Goal: Task Accomplishment & Management: Use online tool/utility

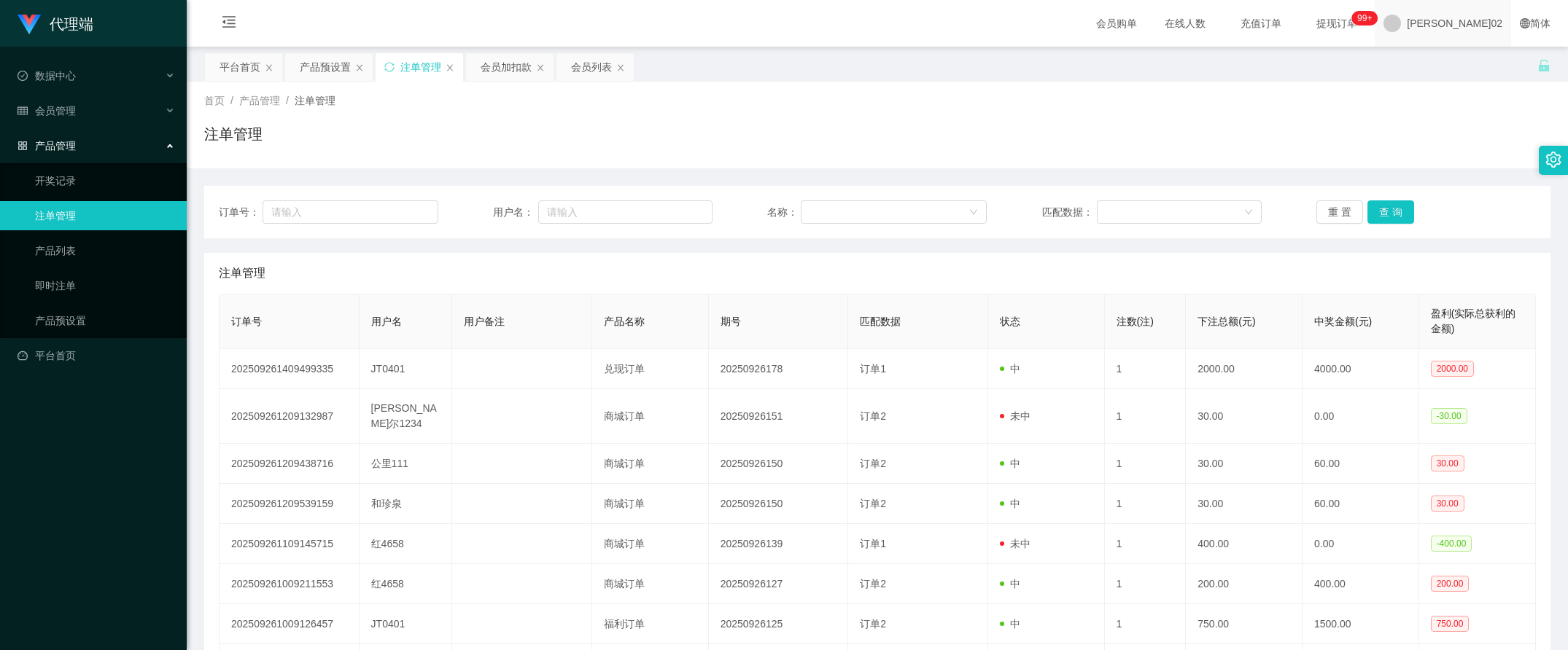
click at [1400, 22] on span at bounding box center [1392, 23] width 17 height 17
click at [1463, 59] on span "退出登录" at bounding box center [1473, 64] width 41 height 12
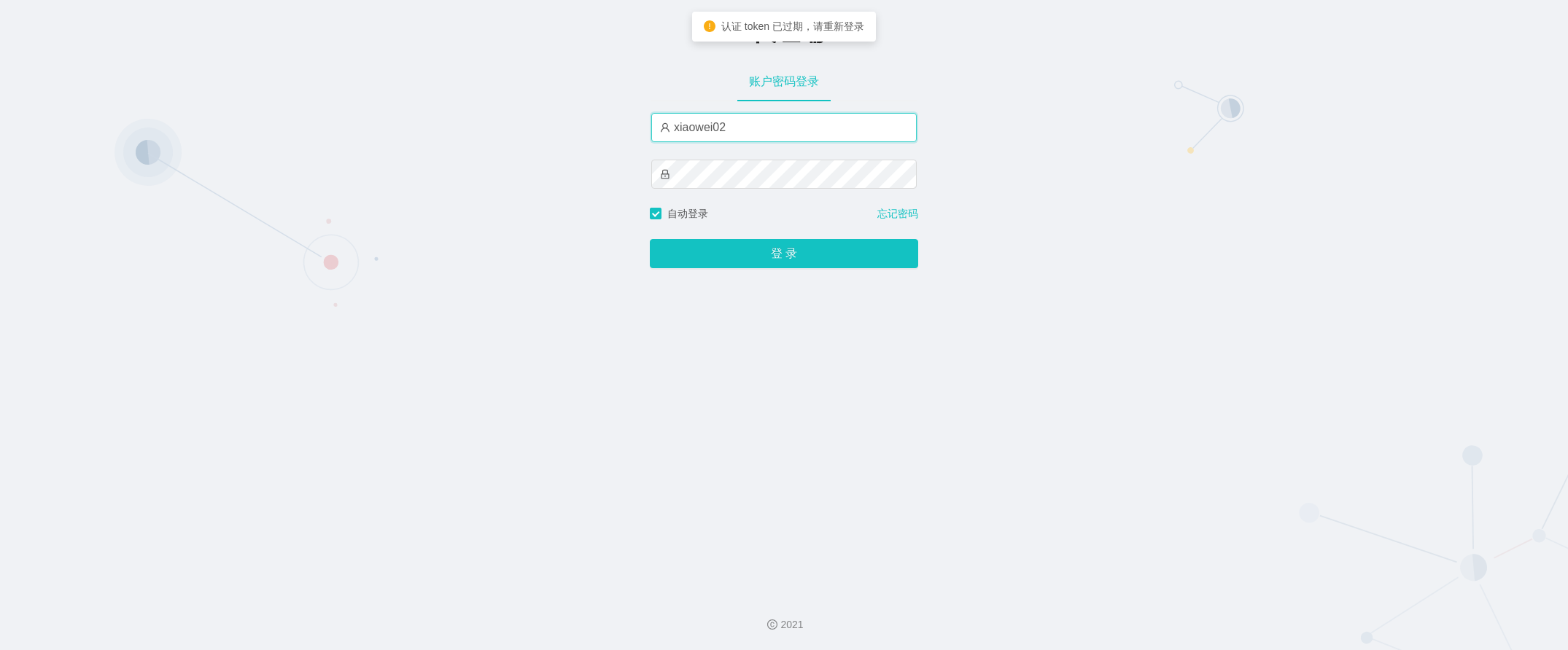
drag, startPoint x: 705, startPoint y: 128, endPoint x: 643, endPoint y: 127, distance: 62.0
click at [643, 127] on div "-代理端 账户密码登录 xiaowei02 自动登录 忘记密码 登 录" at bounding box center [784, 291] width 1568 height 582
click at [716, 126] on input "xiaowei02" at bounding box center [784, 127] width 266 height 29
drag, startPoint x: 708, startPoint y: 126, endPoint x: 624, endPoint y: 124, distance: 84.0
click at [624, 124] on div "-代理端 账户密码登录 xiaowei02 自动登录 忘记密码 登 录" at bounding box center [784, 291] width 1568 height 582
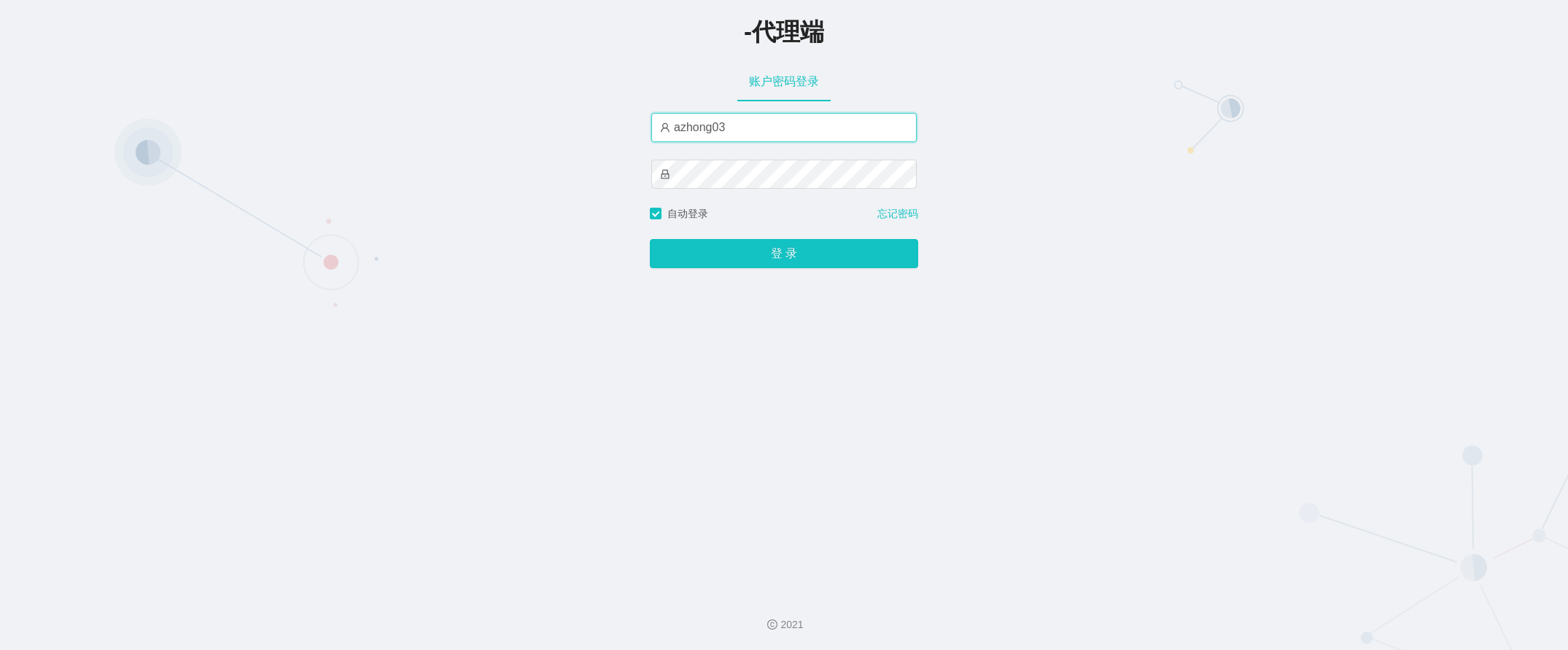
type input "azhong03"
click at [650, 239] on button "登 录" at bounding box center [784, 254] width 269 height 29
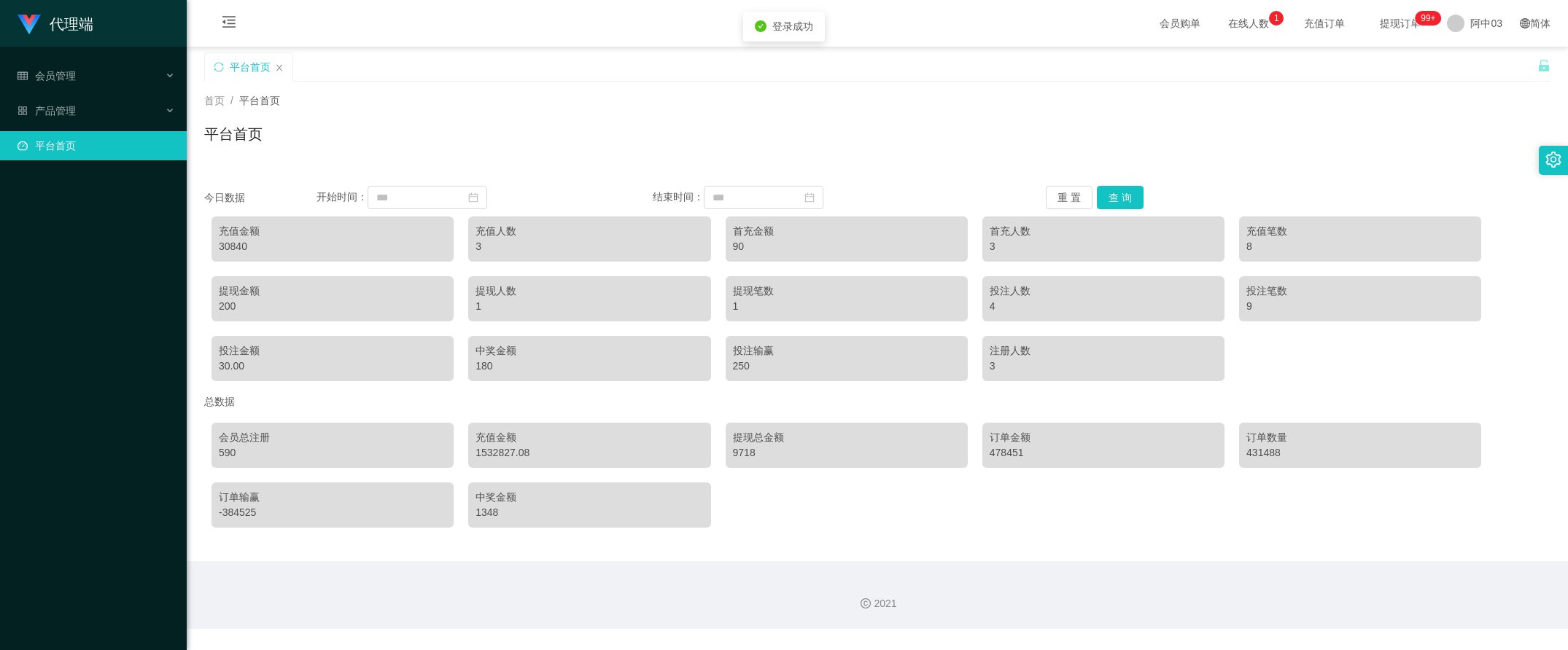
click at [669, 191] on span "结束时间：" at bounding box center [678, 197] width 51 height 12
click at [115, 250] on div "代理端 会员管理 产品管理 平台首页" at bounding box center [93, 325] width 187 height 650
click at [111, 117] on div "产品管理" at bounding box center [93, 111] width 187 height 29
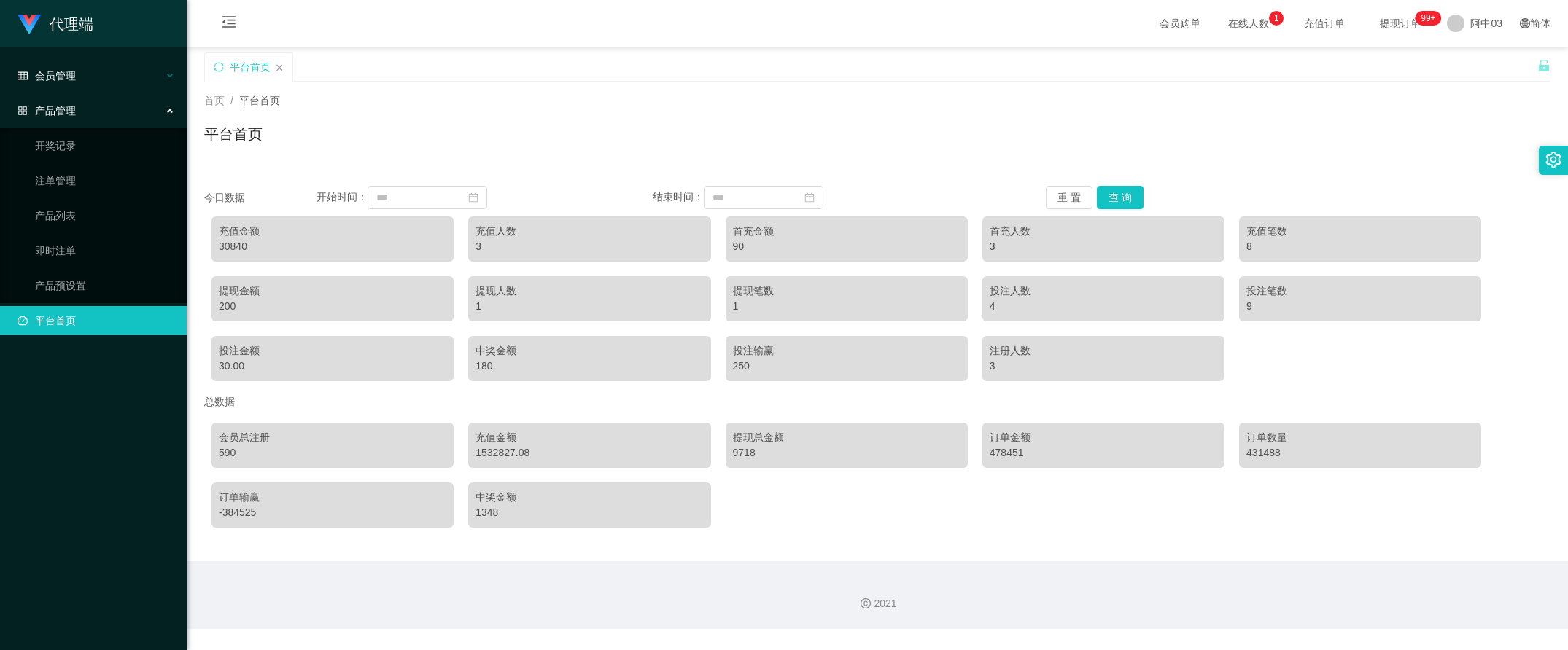
click at [81, 70] on div "会员管理" at bounding box center [93, 75] width 187 height 29
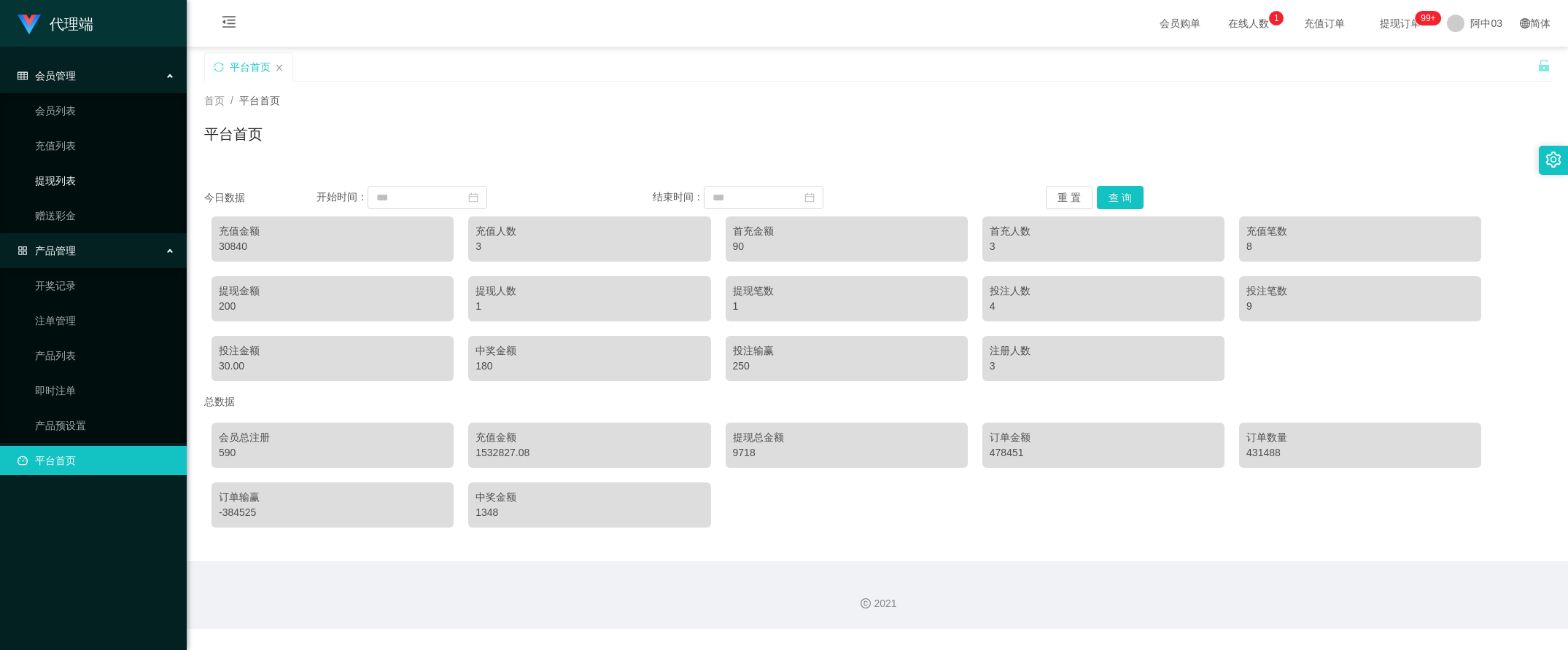
click at [73, 169] on link "提现列表" at bounding box center [104, 180] width 140 height 29
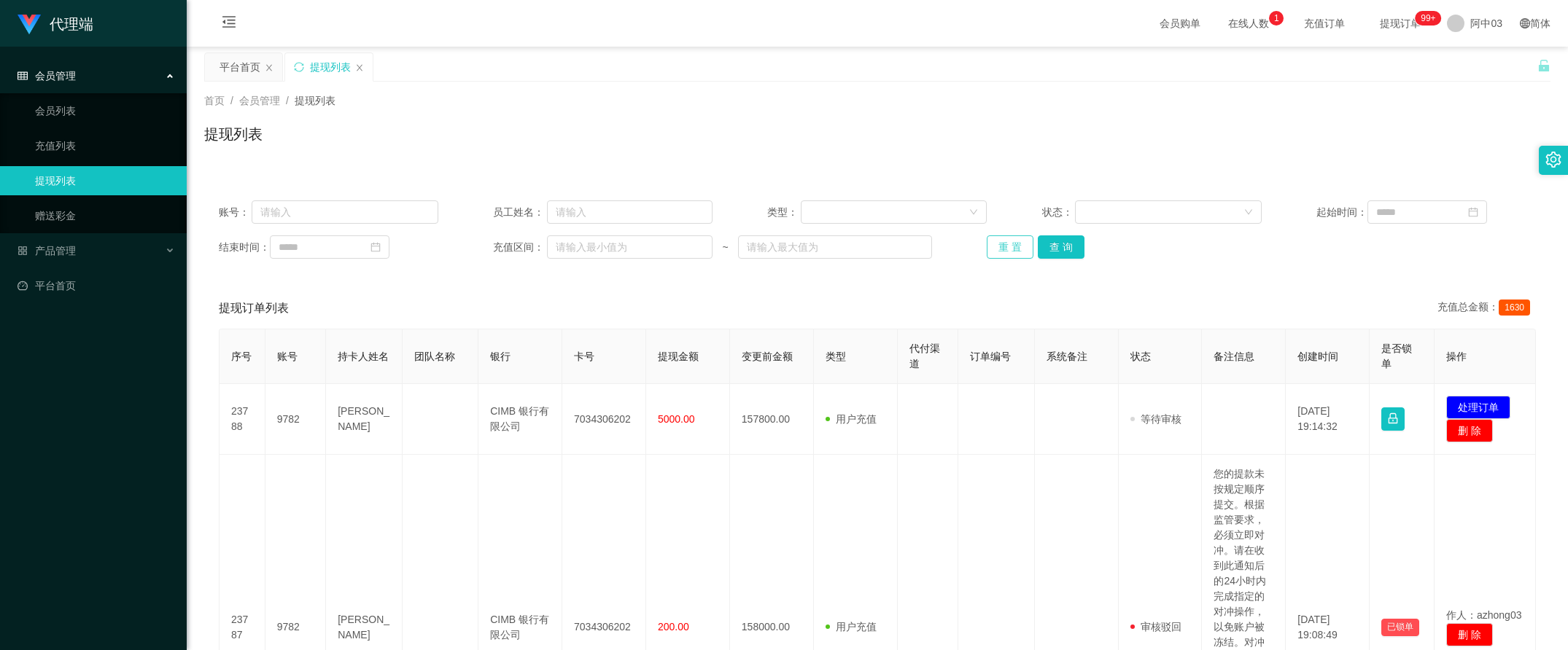
click at [1010, 241] on button "重 置" at bounding box center [1009, 247] width 47 height 24
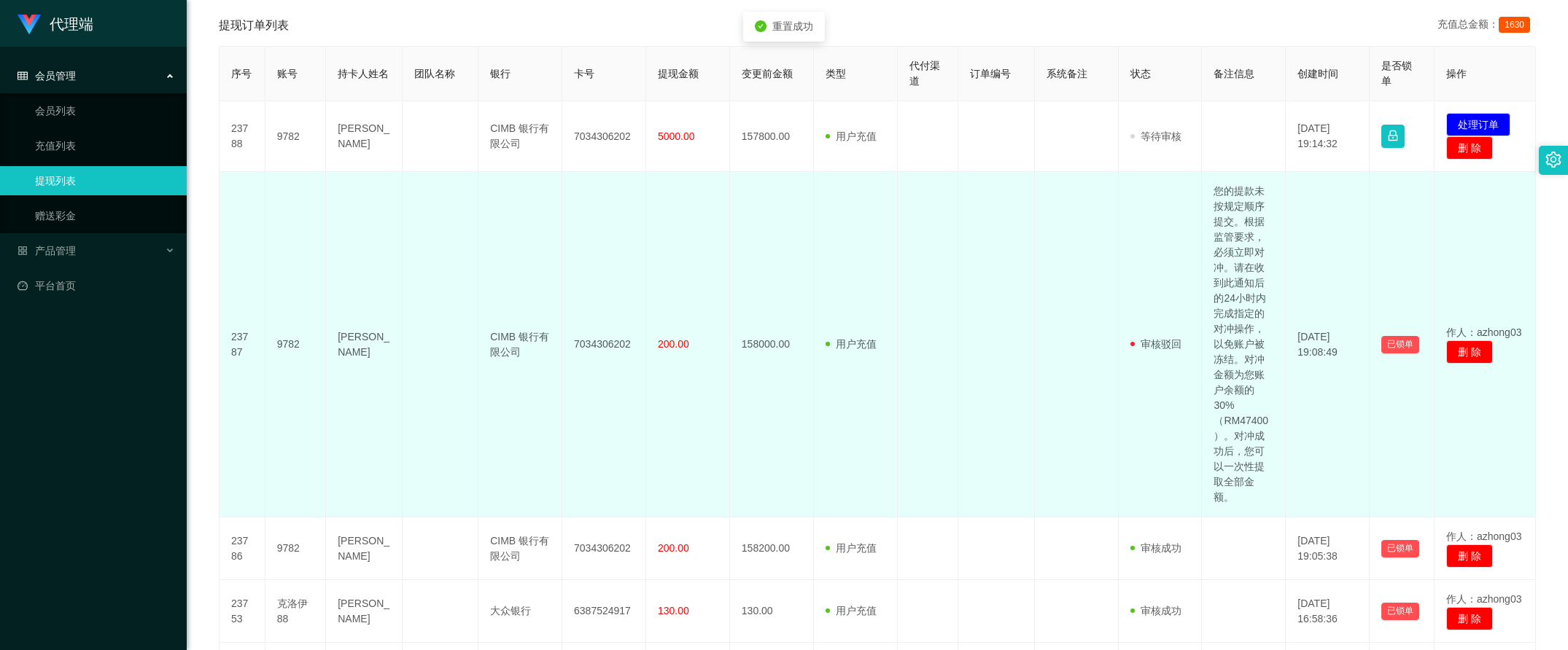
scroll to position [273, 0]
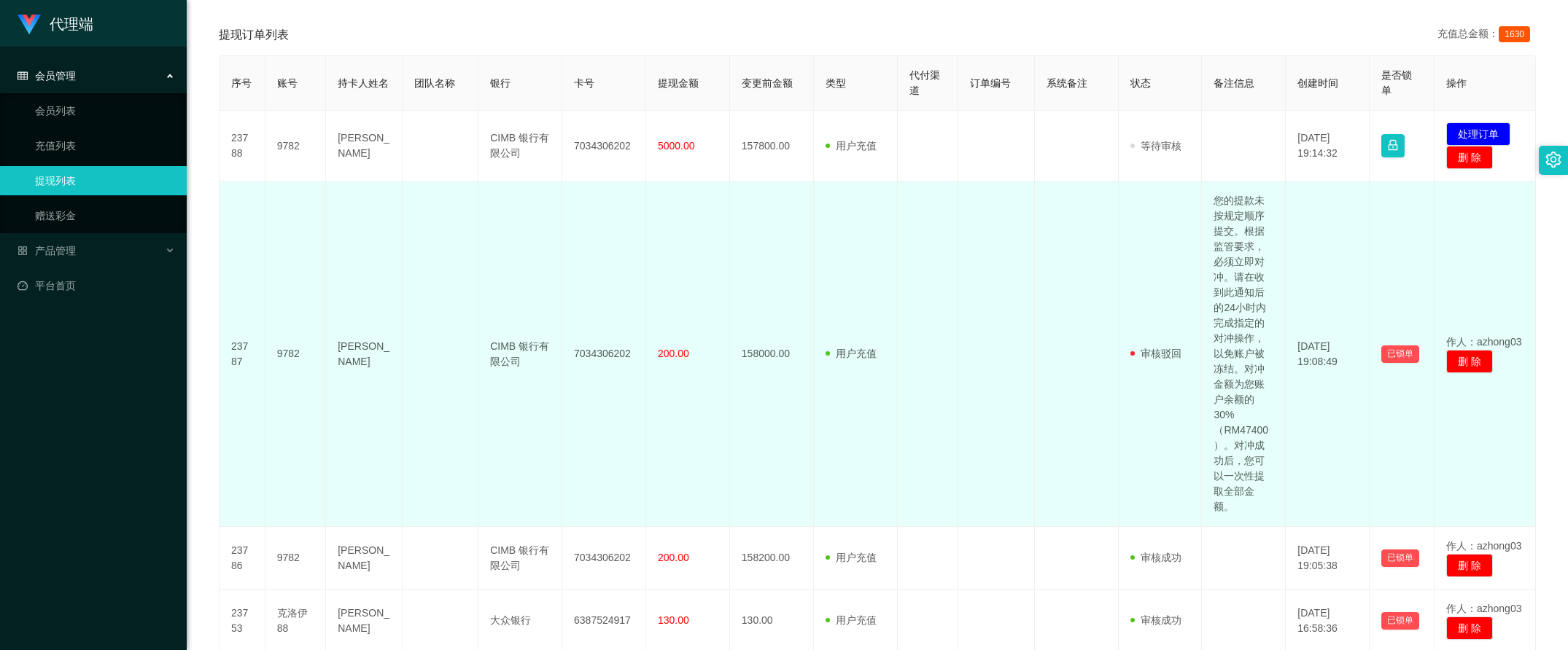
click at [978, 202] on td at bounding box center [996, 354] width 76 height 345
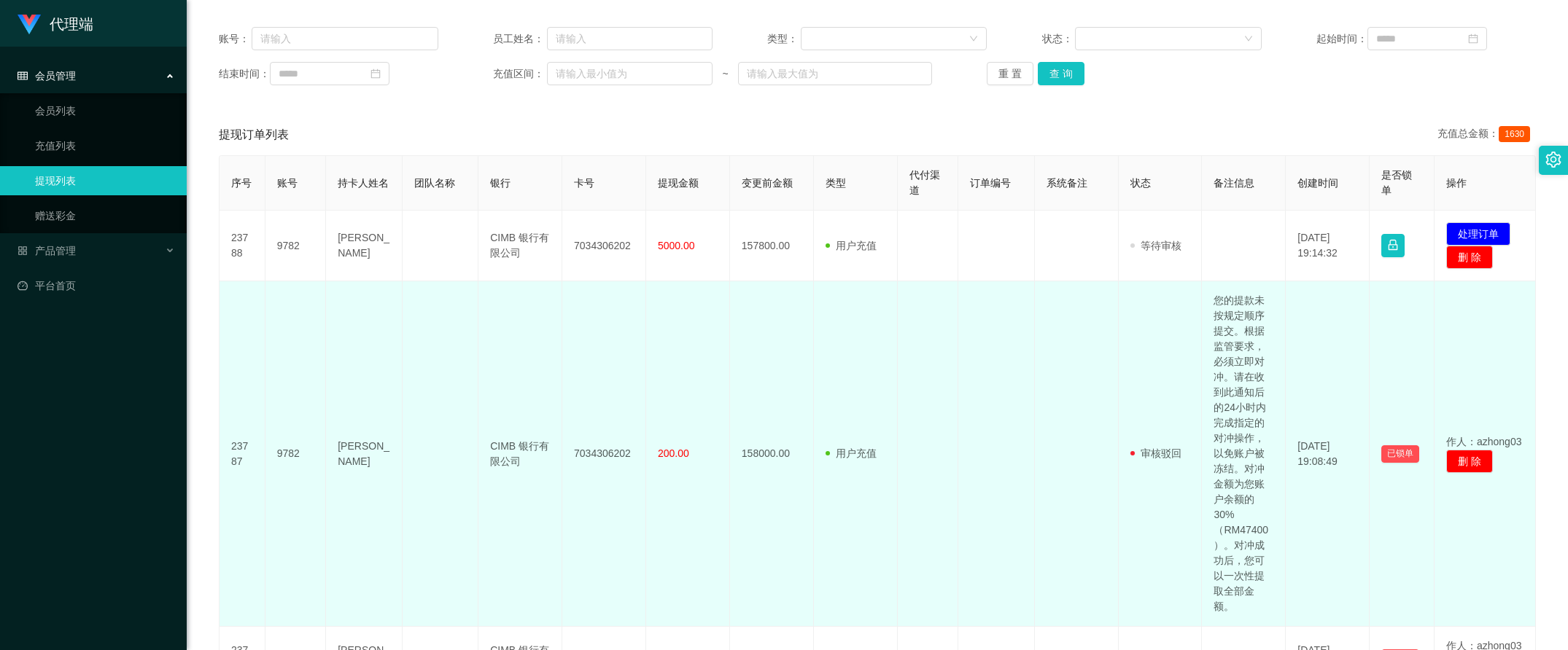
scroll to position [91, 0]
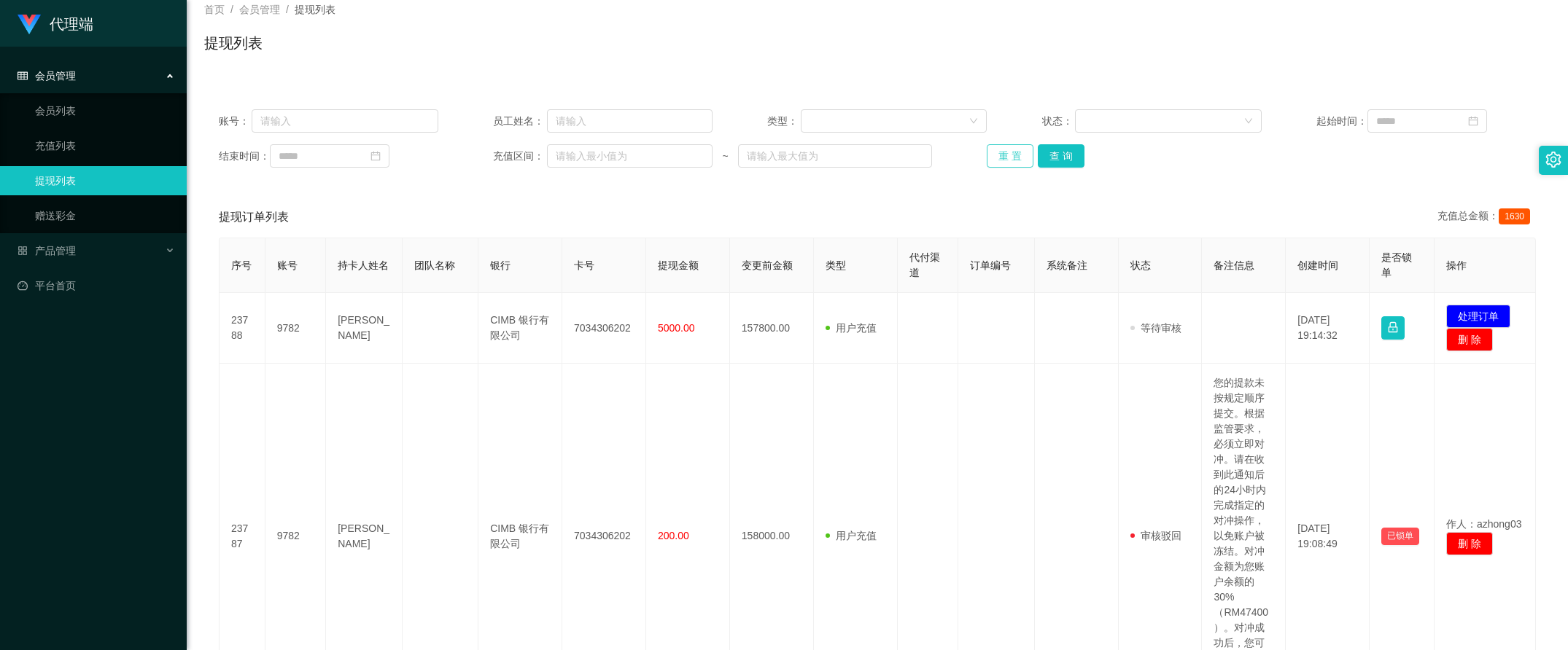
click at [1019, 165] on button "重 置" at bounding box center [1009, 156] width 47 height 24
click at [1019, 162] on button "重 置" at bounding box center [1009, 156] width 47 height 24
click at [1041, 157] on button "查 询" at bounding box center [1061, 156] width 47 height 24
click at [1041, 157] on div "重 置 查 询" at bounding box center [1096, 156] width 220 height 24
click at [1041, 157] on button "查 询" at bounding box center [1061, 156] width 47 height 24
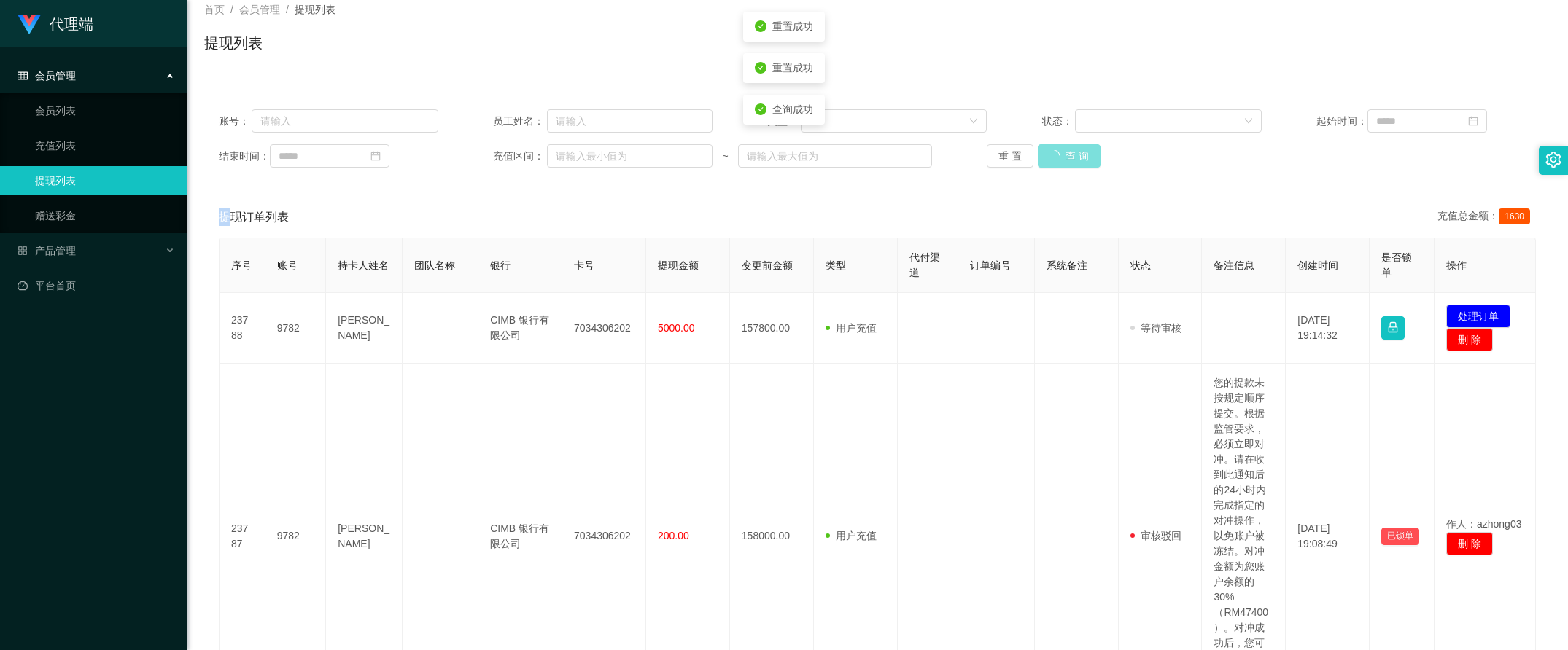
click at [1041, 157] on button "查 询" at bounding box center [1069, 156] width 62 height 24
click at [1041, 157] on div "重 置 查 询" at bounding box center [1096, 156] width 220 height 24
click at [1041, 157] on button "查 询" at bounding box center [1069, 156] width 62 height 24
click at [1041, 157] on button "查 询" at bounding box center [1061, 156] width 47 height 24
click at [1041, 157] on div "重 置 查 询" at bounding box center [1096, 156] width 220 height 24
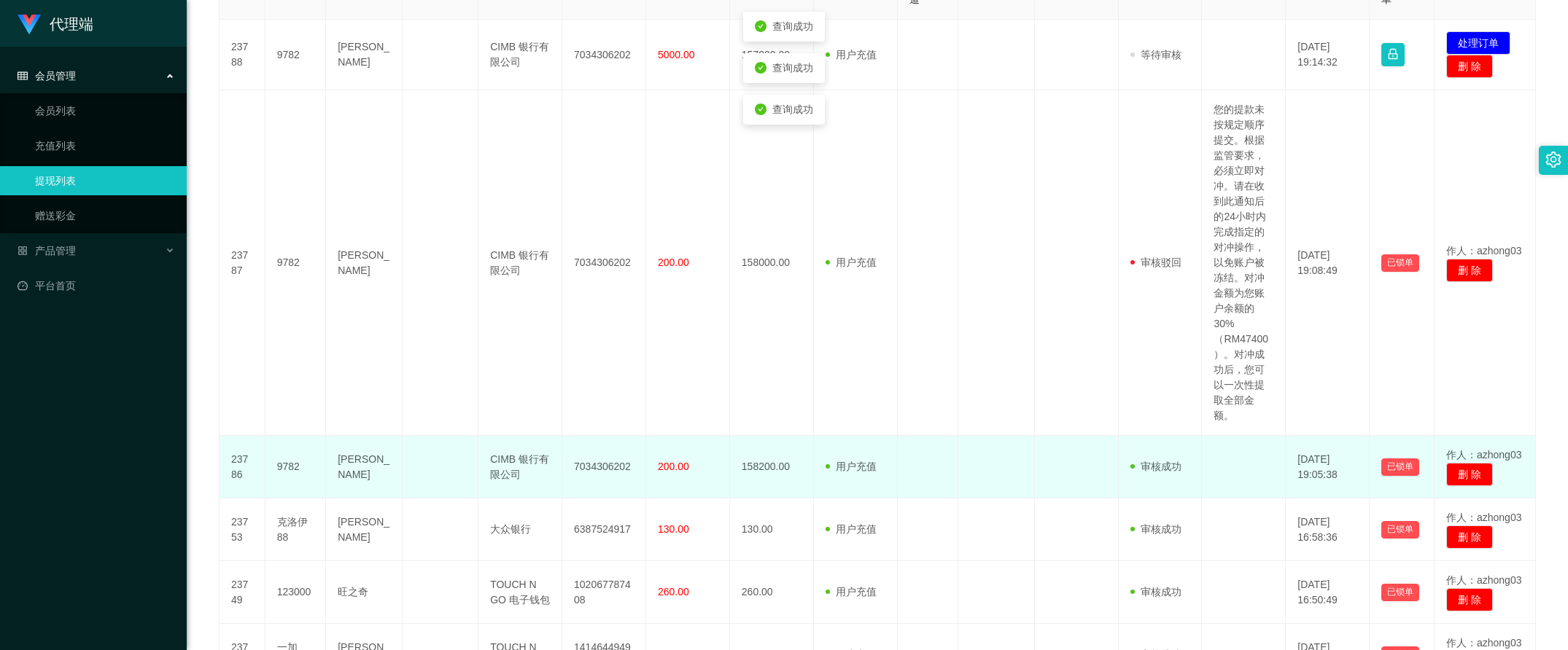
scroll to position [273, 0]
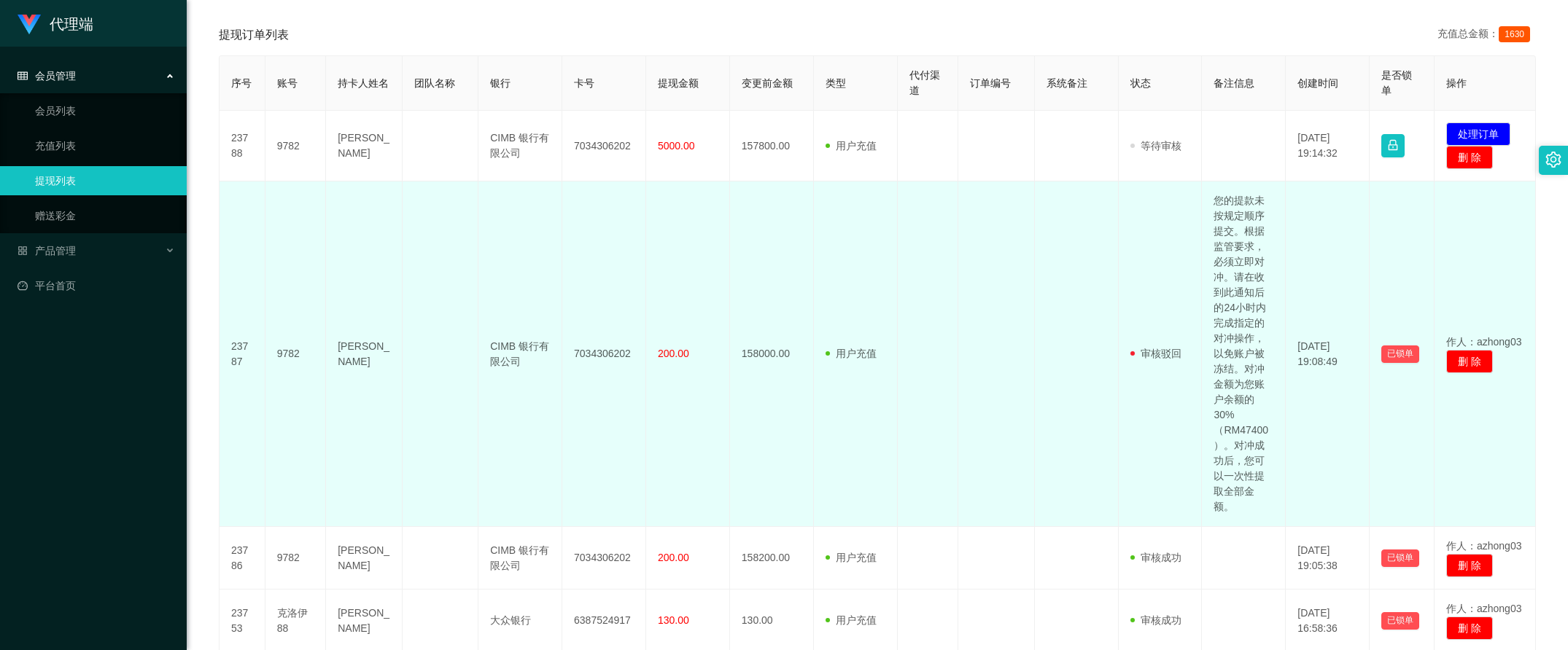
click at [1223, 384] on td "您的提款未按规定顺序提交。根据监管要求，必须立即对冲。请在收到此通知后的24小时内完成指定的对冲操作，以免账户被冻结。对冲金额为您账户余额的30%（RM474…" at bounding box center [1243, 354] width 84 height 345
drag, startPoint x: 1223, startPoint y: 384, endPoint x: 1140, endPoint y: 401, distance: 84.7
click at [1140, 401] on td "审核驳回 审核成功 等待审核" at bounding box center [1160, 354] width 84 height 345
click at [654, 271] on td "200.00" at bounding box center [688, 354] width 84 height 345
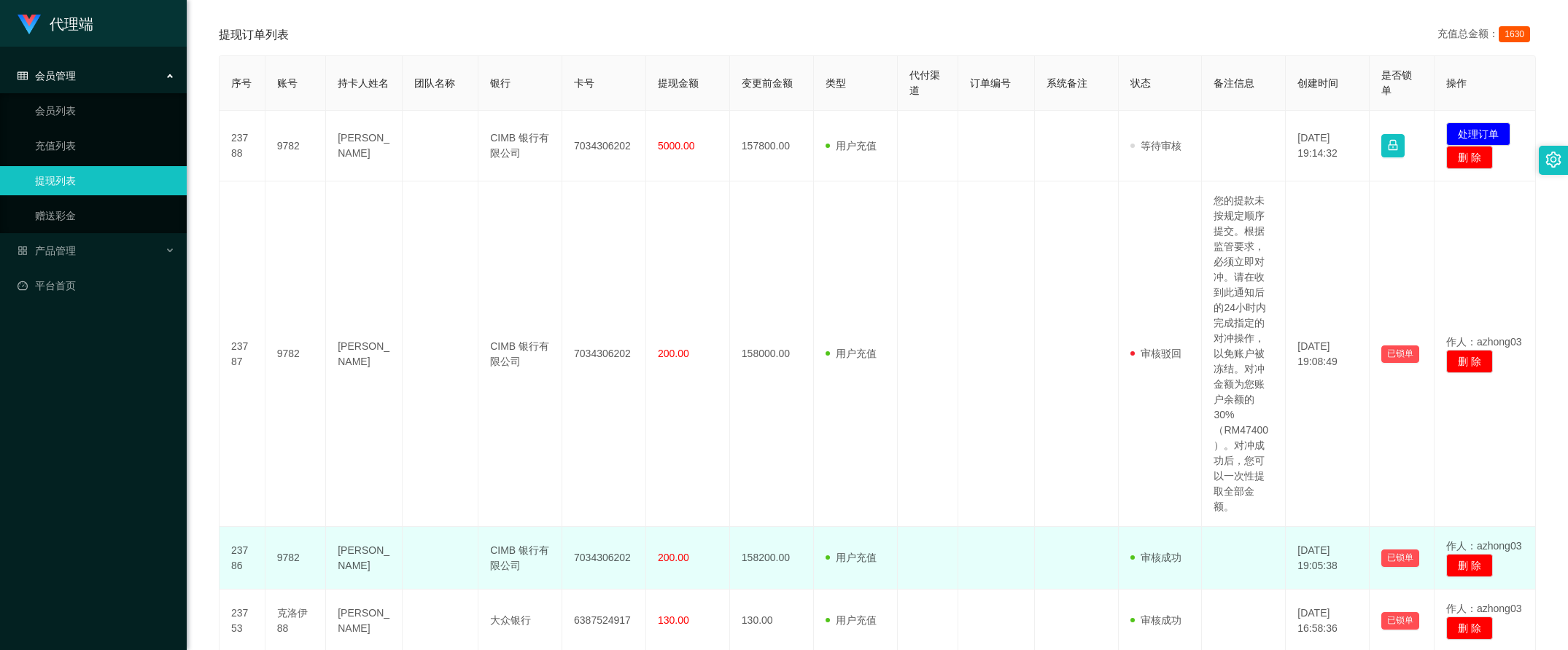
click at [673, 551] on span "200.00" at bounding box center [673, 557] width 32 height 12
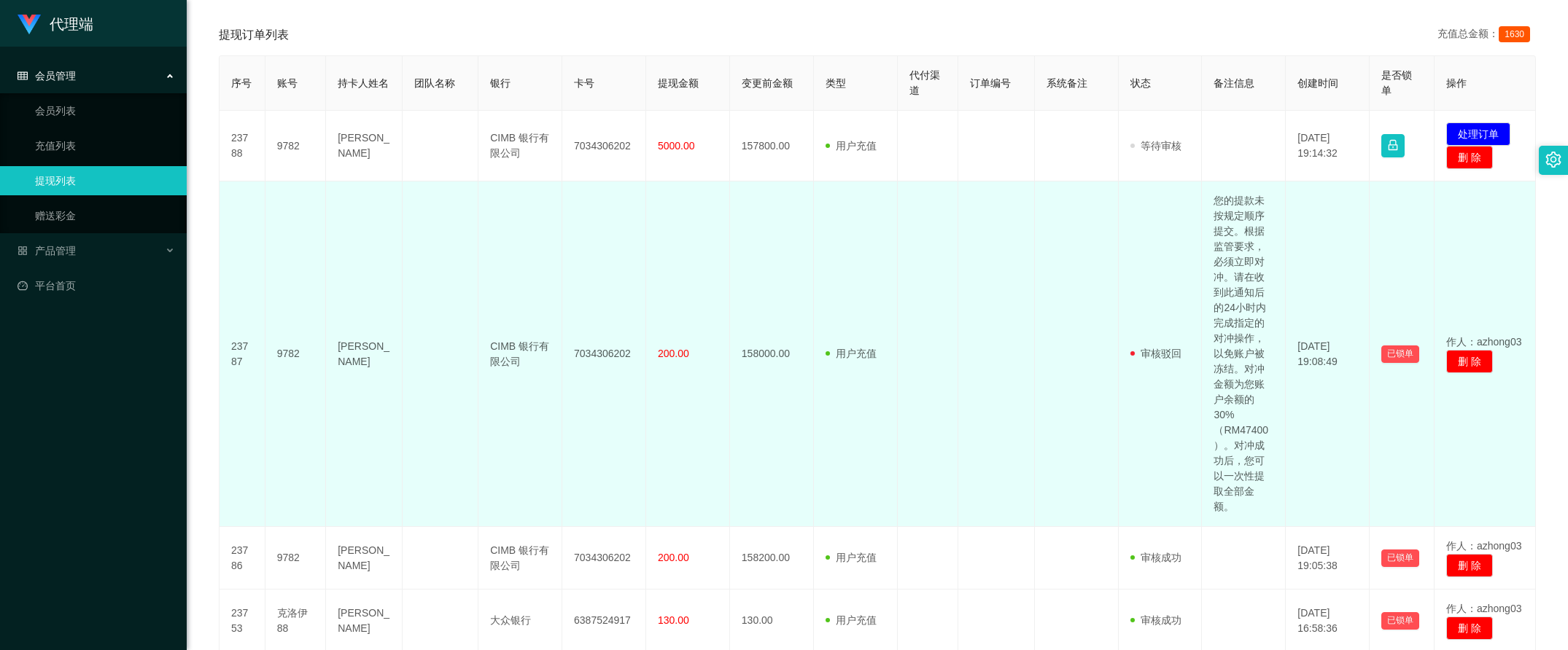
click at [685, 460] on td "200.00" at bounding box center [688, 354] width 84 height 345
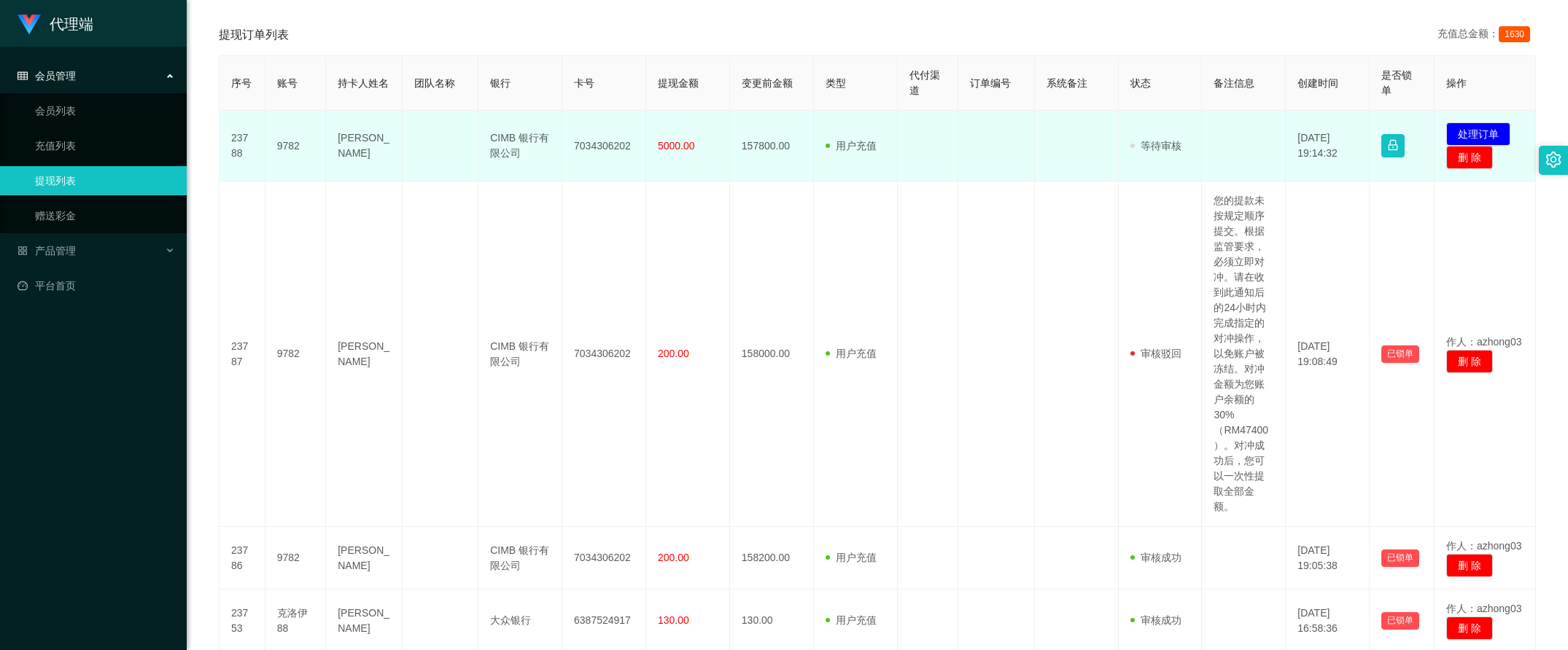
click at [688, 158] on td "5000.00" at bounding box center [688, 145] width 84 height 70
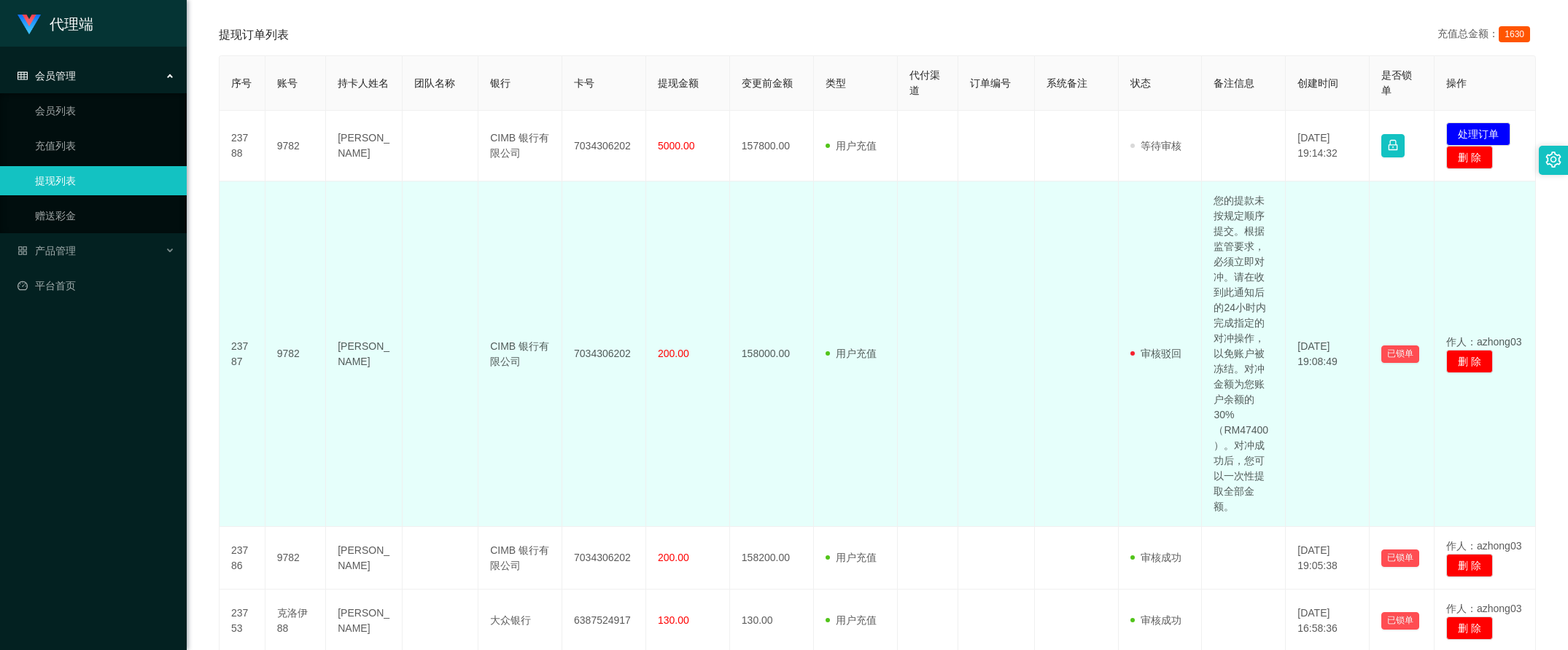
click at [702, 265] on td "200.00" at bounding box center [688, 354] width 84 height 345
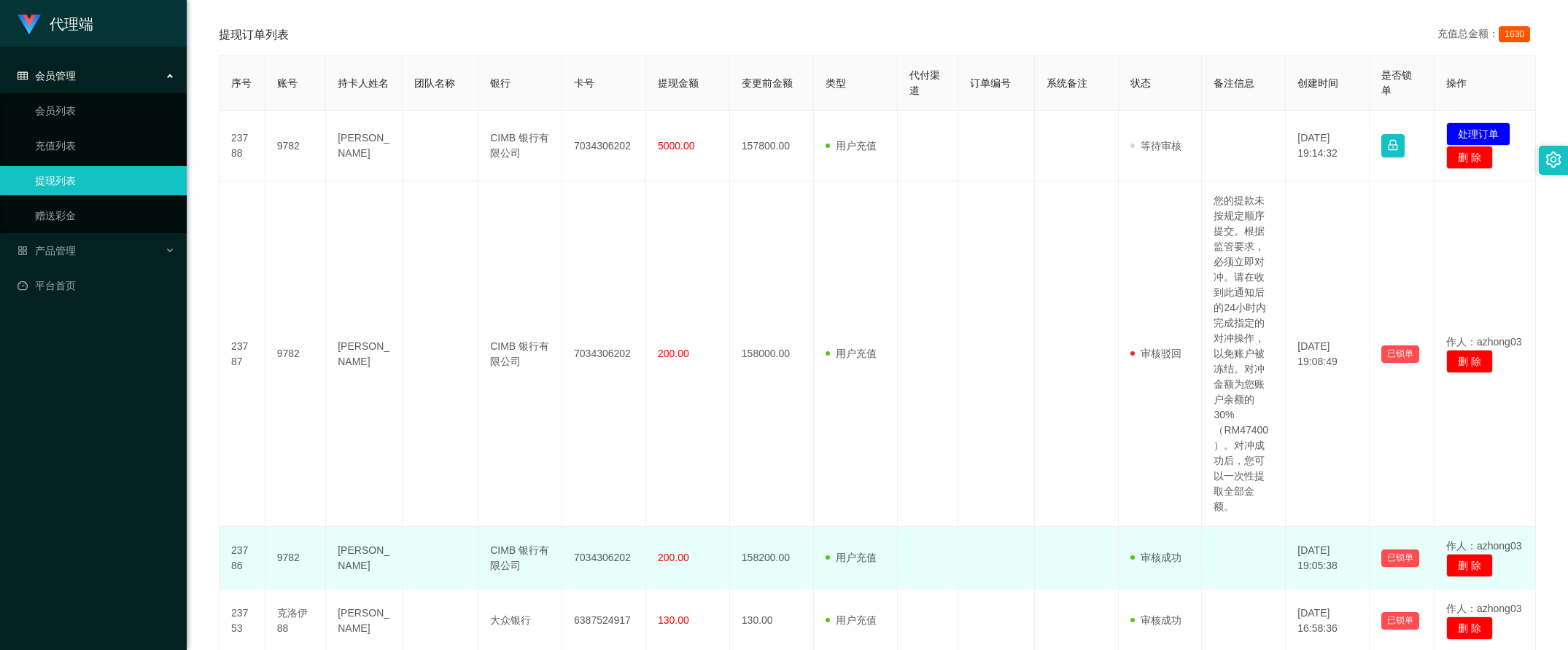
click at [680, 561] on span "200.00" at bounding box center [673, 557] width 32 height 12
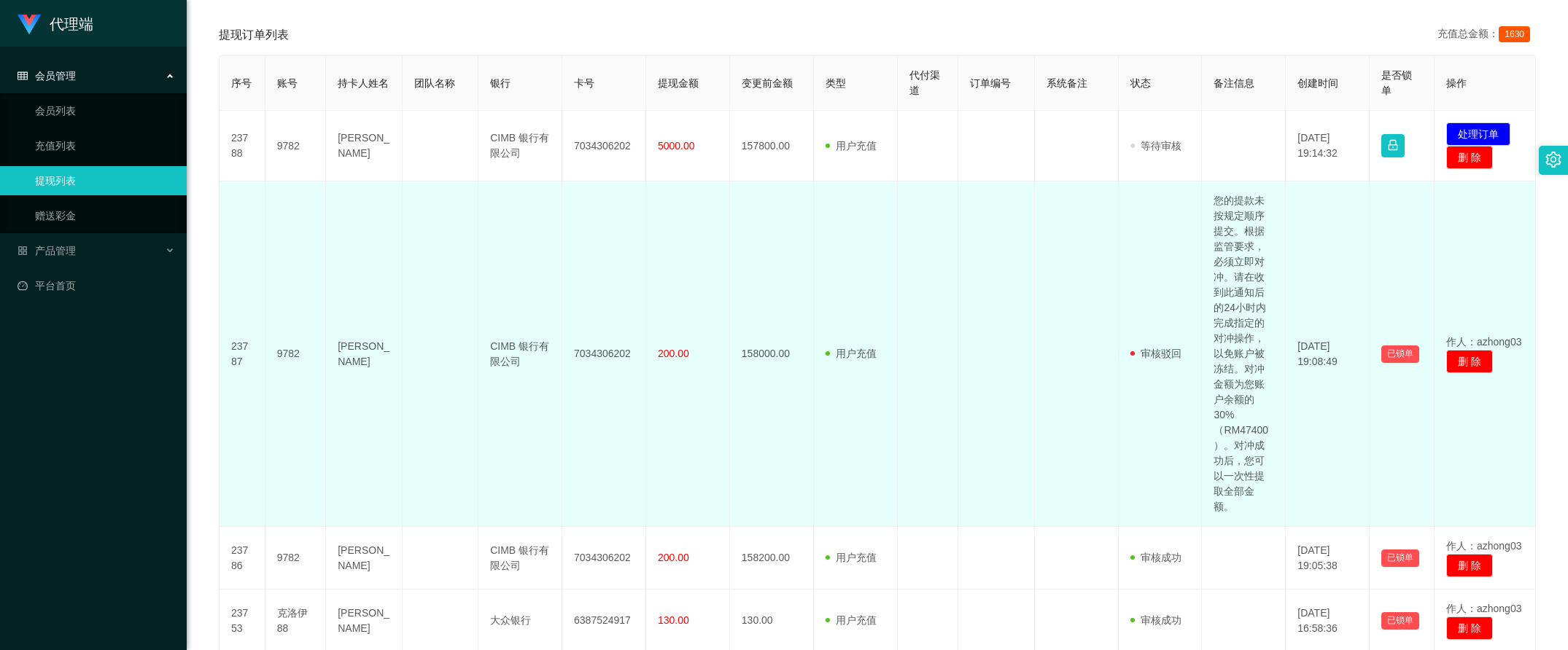
click at [679, 445] on td "200.00" at bounding box center [688, 354] width 84 height 345
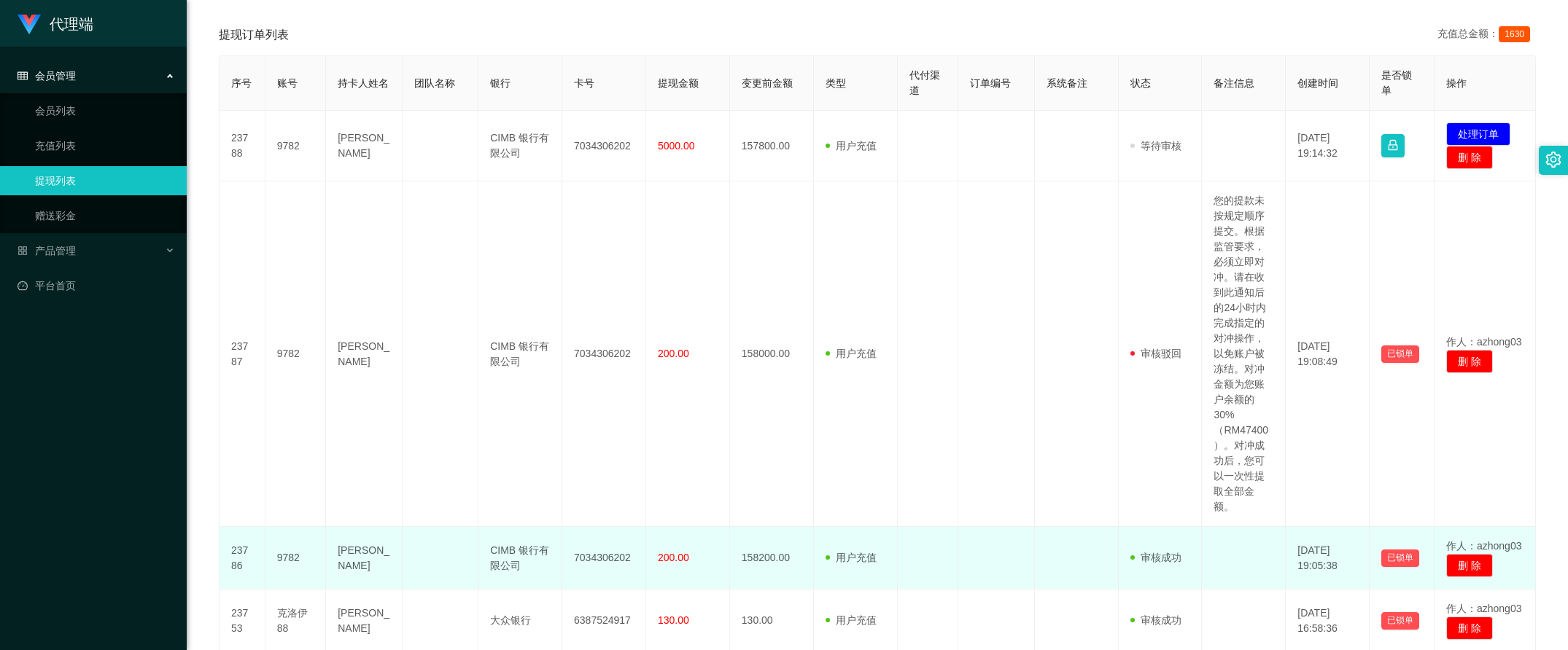
click at [671, 558] on span "200.00" at bounding box center [673, 557] width 32 height 12
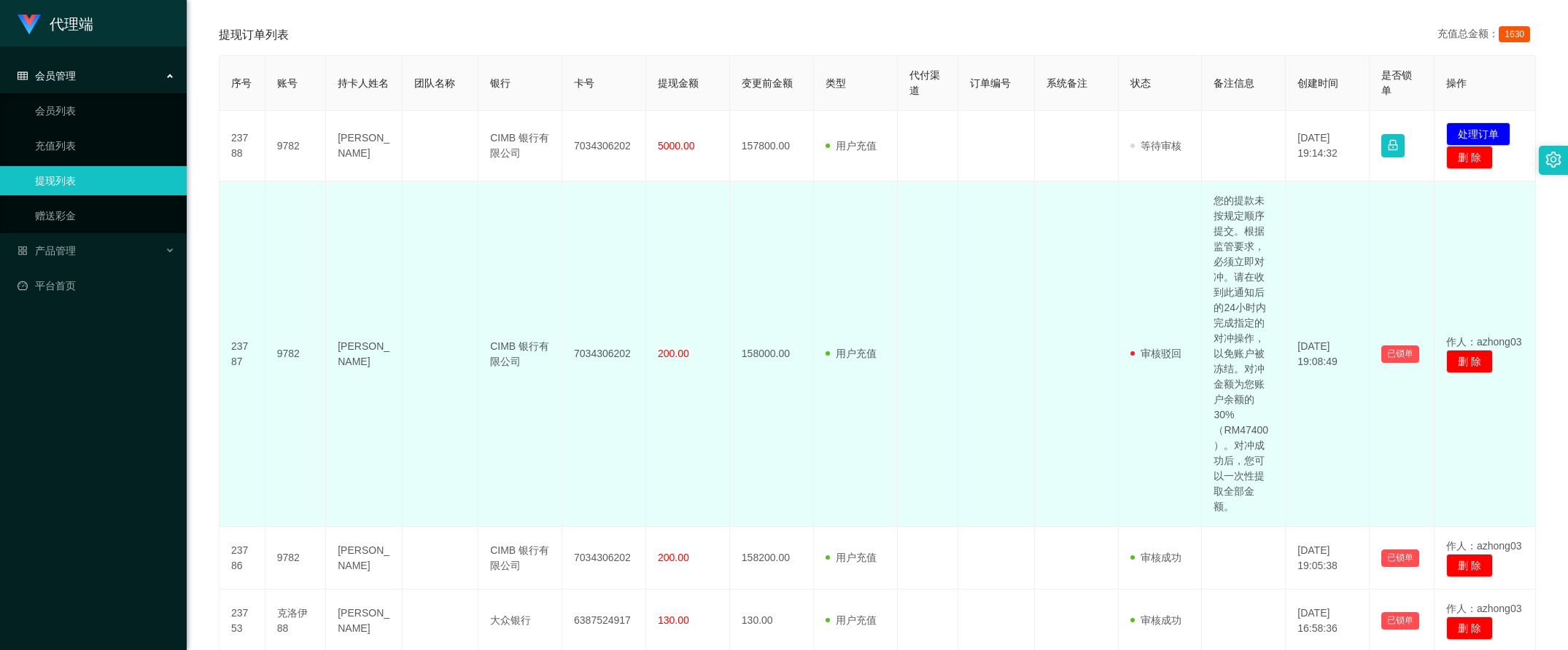
click at [673, 475] on td "200.00" at bounding box center [688, 354] width 84 height 345
click at [683, 294] on td "200.00" at bounding box center [688, 354] width 84 height 345
click at [668, 183] on td "200.00" at bounding box center [688, 354] width 84 height 345
click at [854, 260] on td "用户充值 人工扣款" at bounding box center [856, 354] width 84 height 345
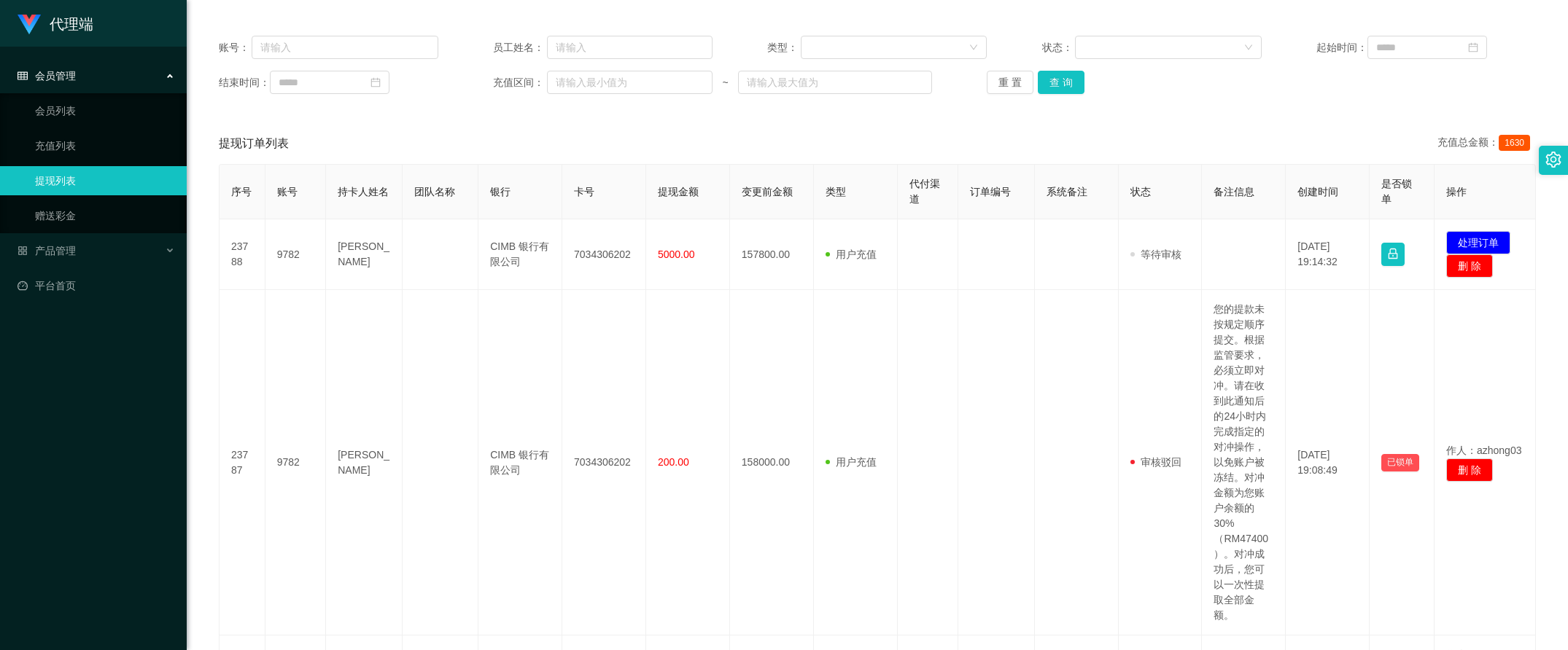
scroll to position [0, 0]
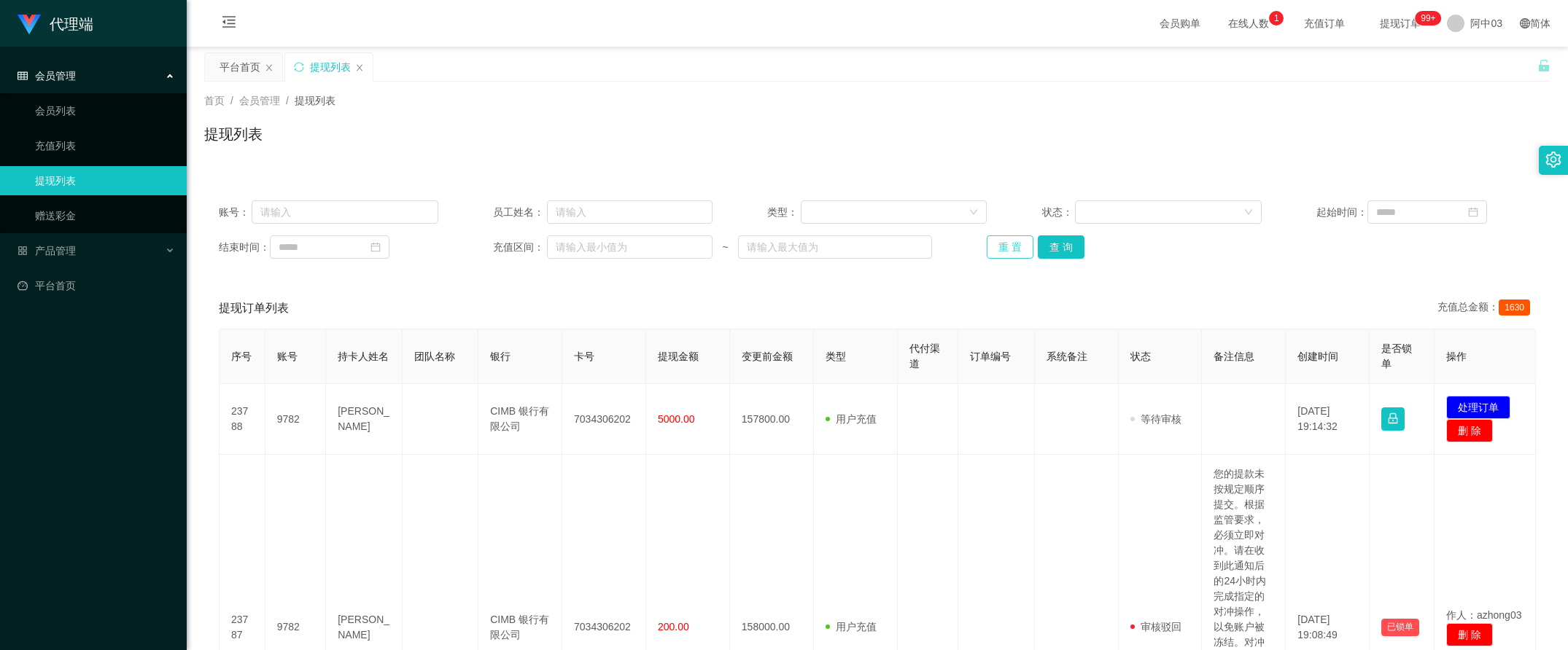
click at [1003, 245] on button "重 置" at bounding box center [1009, 247] width 47 height 24
click at [1003, 245] on div "重 置 查 询" at bounding box center [1096, 247] width 220 height 24
click at [1003, 245] on button "重 置" at bounding box center [1009, 247] width 47 height 24
click at [1003, 245] on button "重 置" at bounding box center [1017, 247] width 62 height 24
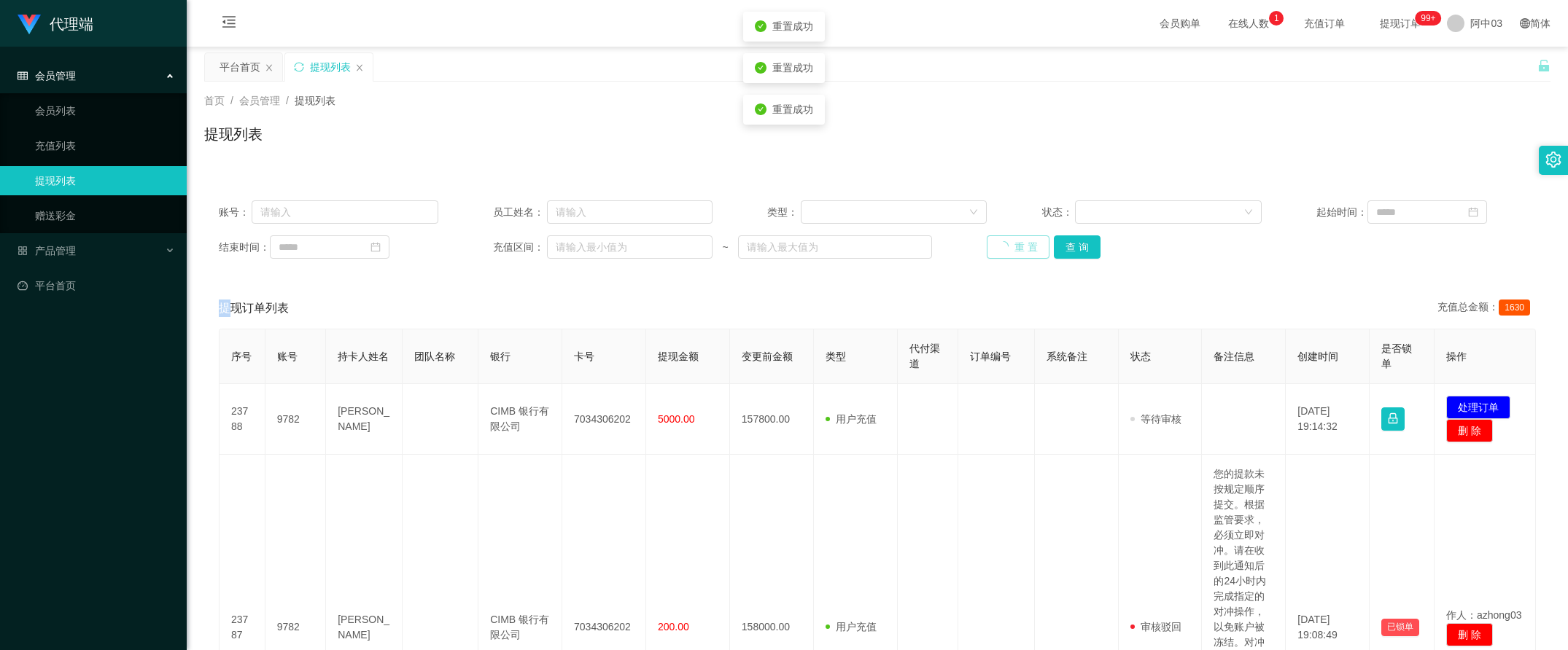
click at [1003, 245] on div "重 置 查 询" at bounding box center [1096, 247] width 220 height 24
click at [1003, 245] on button "重 置" at bounding box center [1009, 247] width 47 height 24
click at [1003, 245] on div "重 置 查 询" at bounding box center [1096, 247] width 220 height 24
click at [1003, 245] on button "重 置" at bounding box center [1009, 247] width 47 height 24
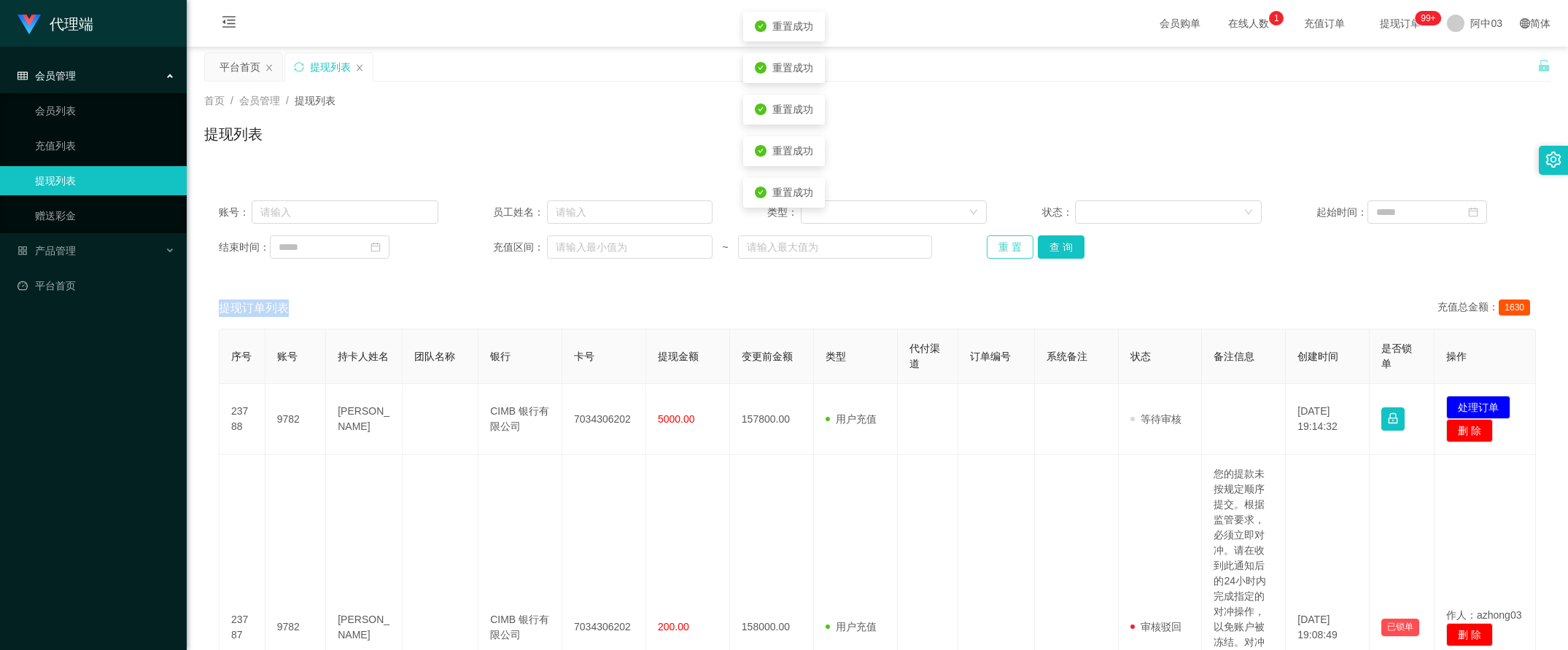
click at [1003, 245] on div "重 置 查 询" at bounding box center [1096, 247] width 220 height 24
click at [1003, 245] on button "重 置" at bounding box center [1009, 247] width 47 height 24
click at [1003, 245] on div "重 置 查 询" at bounding box center [1096, 247] width 220 height 24
click at [1003, 245] on button "重 置" at bounding box center [1009, 247] width 47 height 24
click at [1003, 245] on div "重 置 查 询" at bounding box center [1096, 247] width 220 height 24
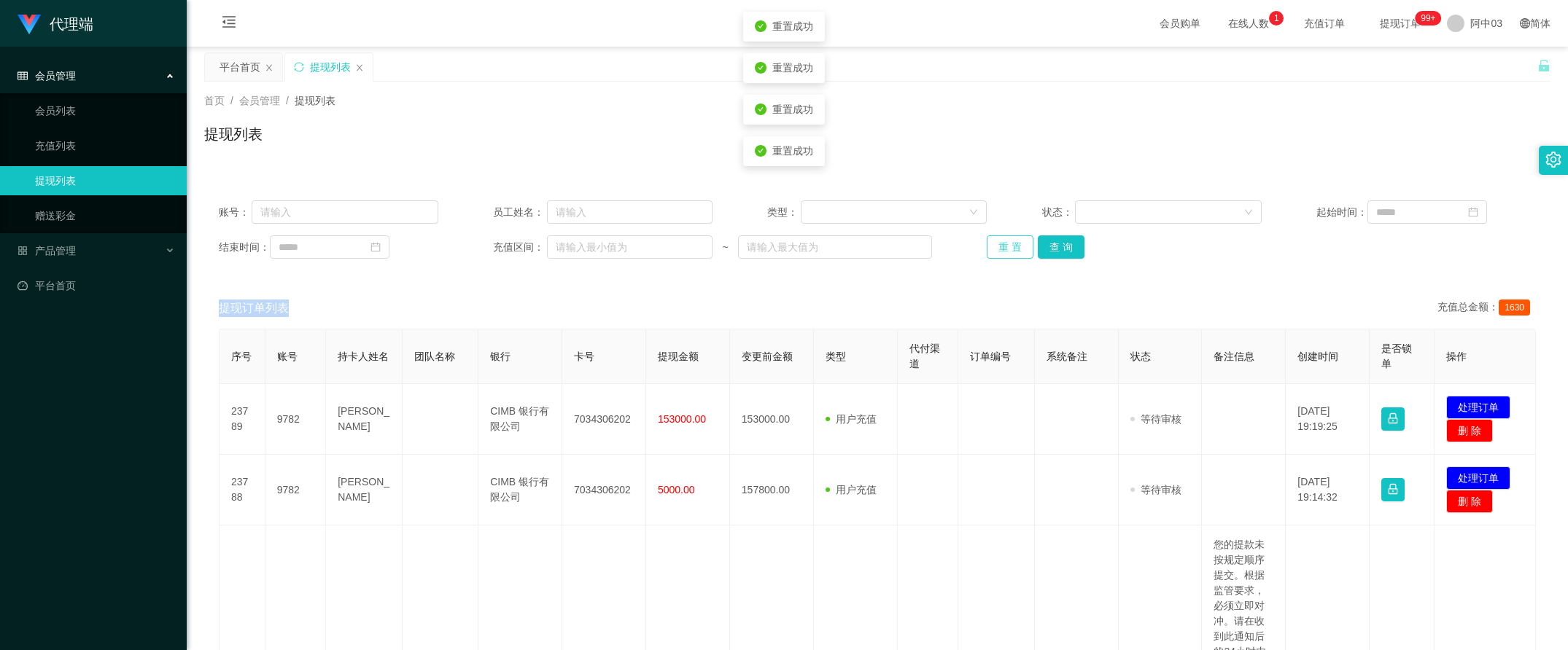
click at [1003, 245] on button "重 置" at bounding box center [1009, 247] width 47 height 24
click at [1003, 245] on div "重 置 查 询" at bounding box center [1096, 247] width 220 height 24
click at [1003, 245] on button "重 置" at bounding box center [1009, 247] width 47 height 24
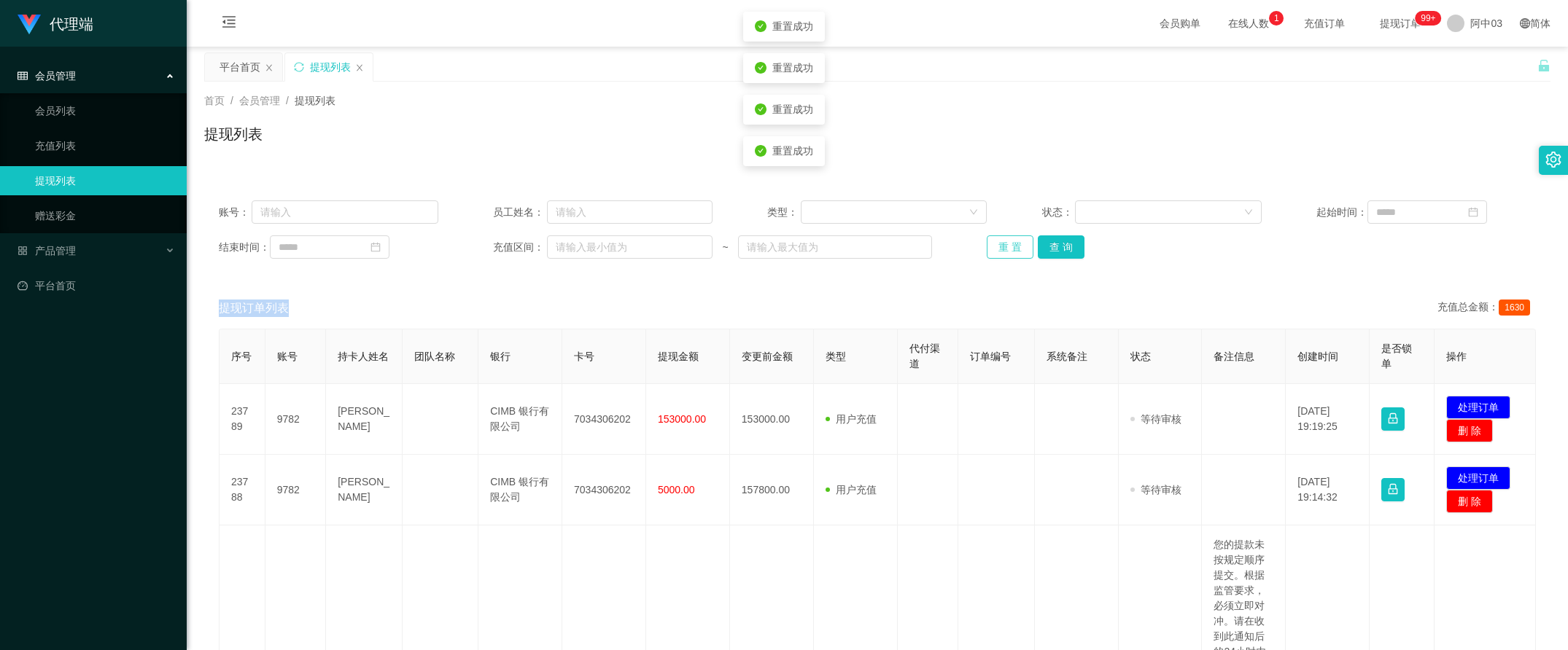
click at [1006, 246] on button "重 置" at bounding box center [1009, 247] width 47 height 24
click at [1006, 246] on button "重 置" at bounding box center [1017, 247] width 62 height 24
click at [1006, 246] on div "重 置 查 询" at bounding box center [1096, 247] width 220 height 24
drag, startPoint x: 1006, startPoint y: 246, endPoint x: 1012, endPoint y: 314, distance: 68.3
click at [1012, 314] on div "提现订单列表 充值总金额： 1630" at bounding box center [877, 308] width 1317 height 41
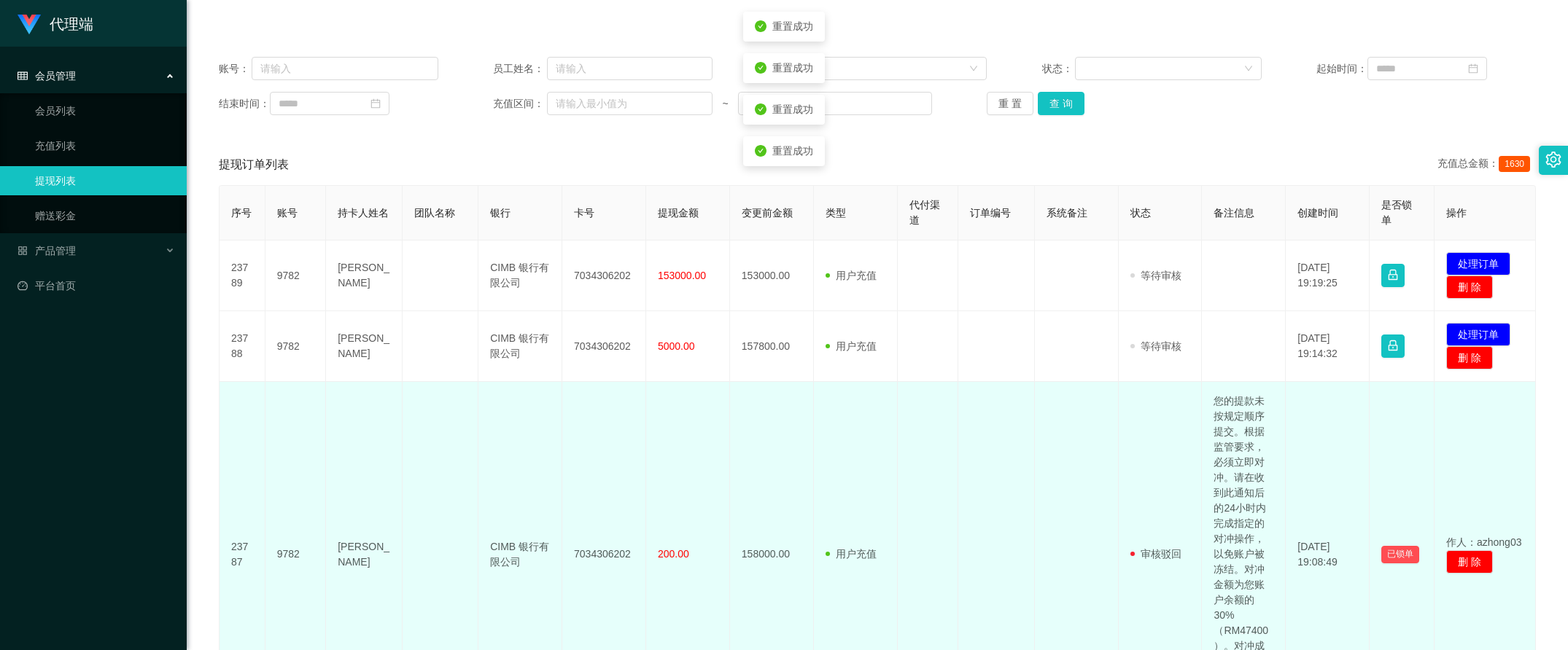
scroll to position [364, 0]
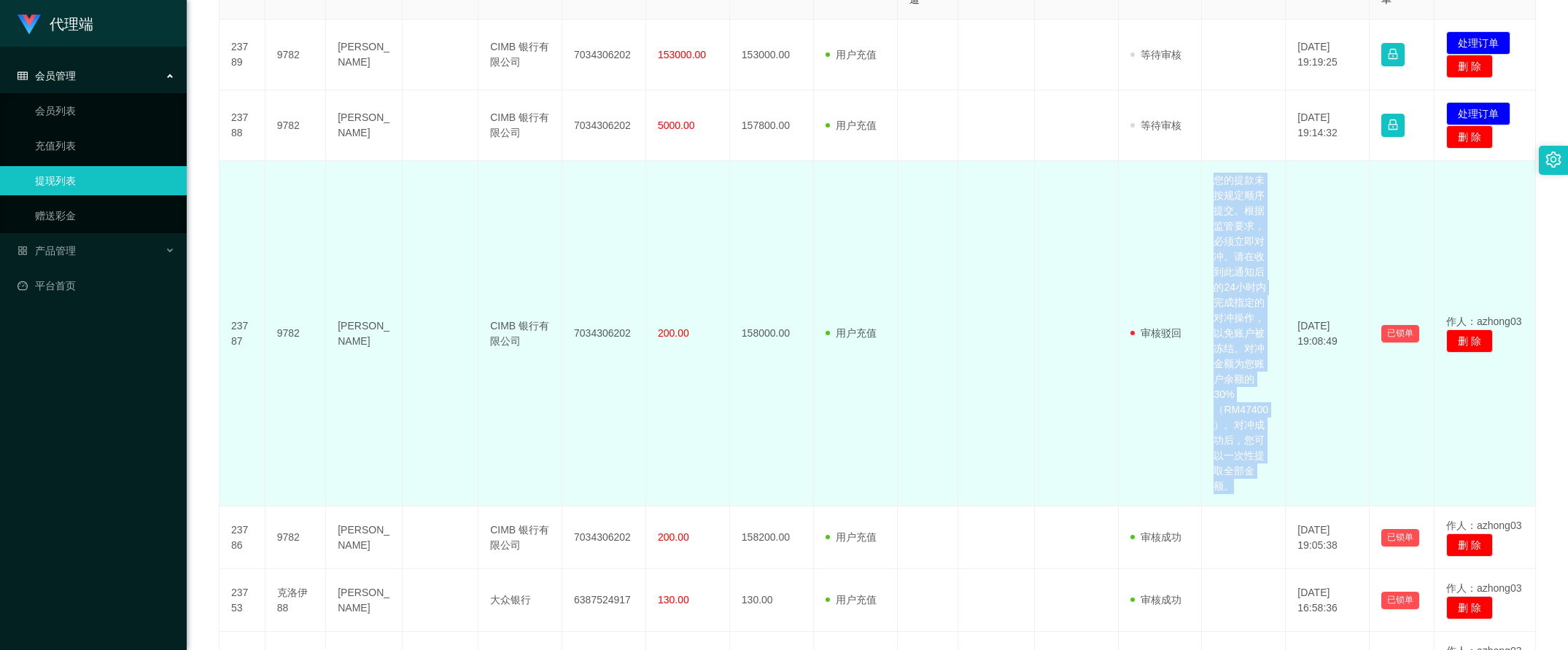
drag, startPoint x: 1222, startPoint y: 490, endPoint x: 1203, endPoint y: 175, distance: 315.6
click at [1203, 175] on td "您的提款未按规定顺序提交。根据监管要求，必须立即对冲。请在收到此通知后的24小时内完成指定的对冲操作，以免账户被冻结。对冲金额为您账户余额的30%（RM474…" at bounding box center [1243, 333] width 84 height 345
copy td "您的提款未按规定顺序提交。根据监管要求，必须立即对冲。请在收到此通知后的24小时内完成指定的对冲操作，以免账户被冻结。对冲金额为您账户余额的30%（RM474…"
click at [1035, 355] on td at bounding box center [1076, 333] width 84 height 345
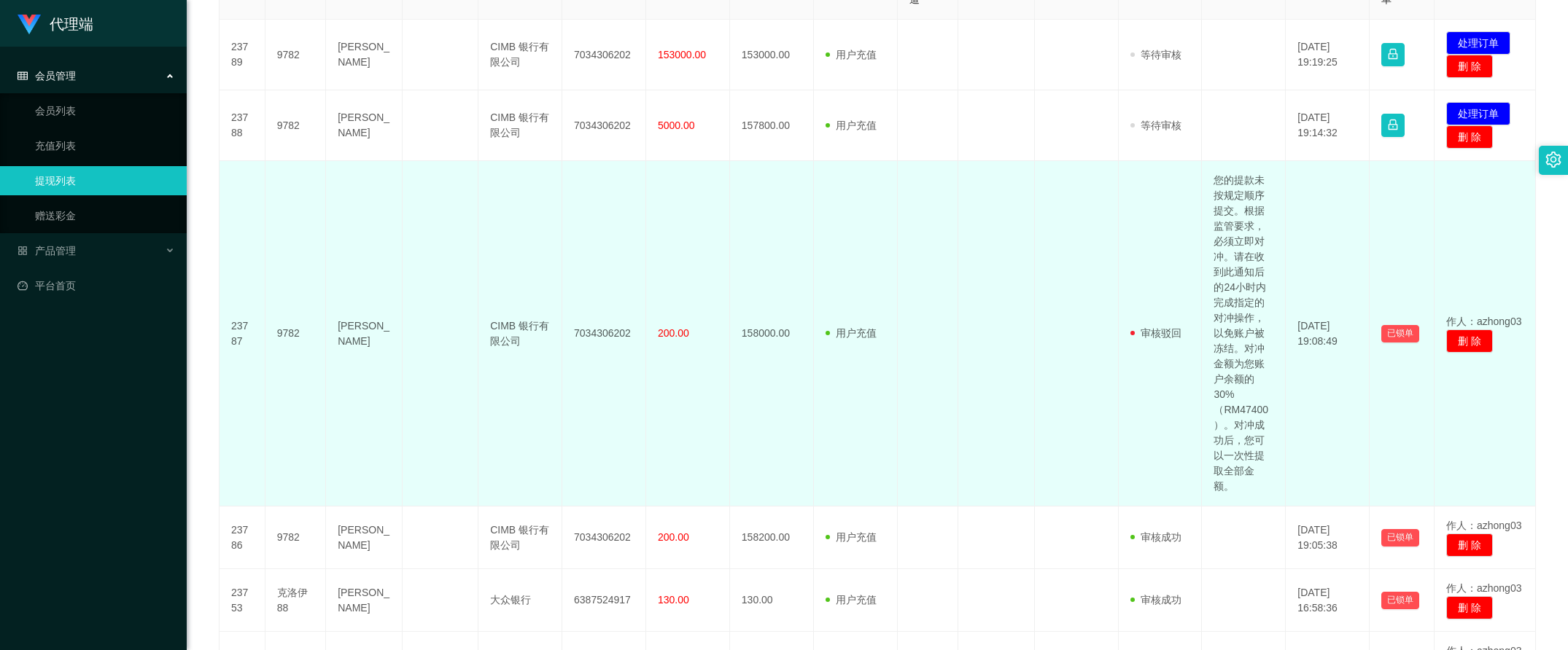
scroll to position [182, 0]
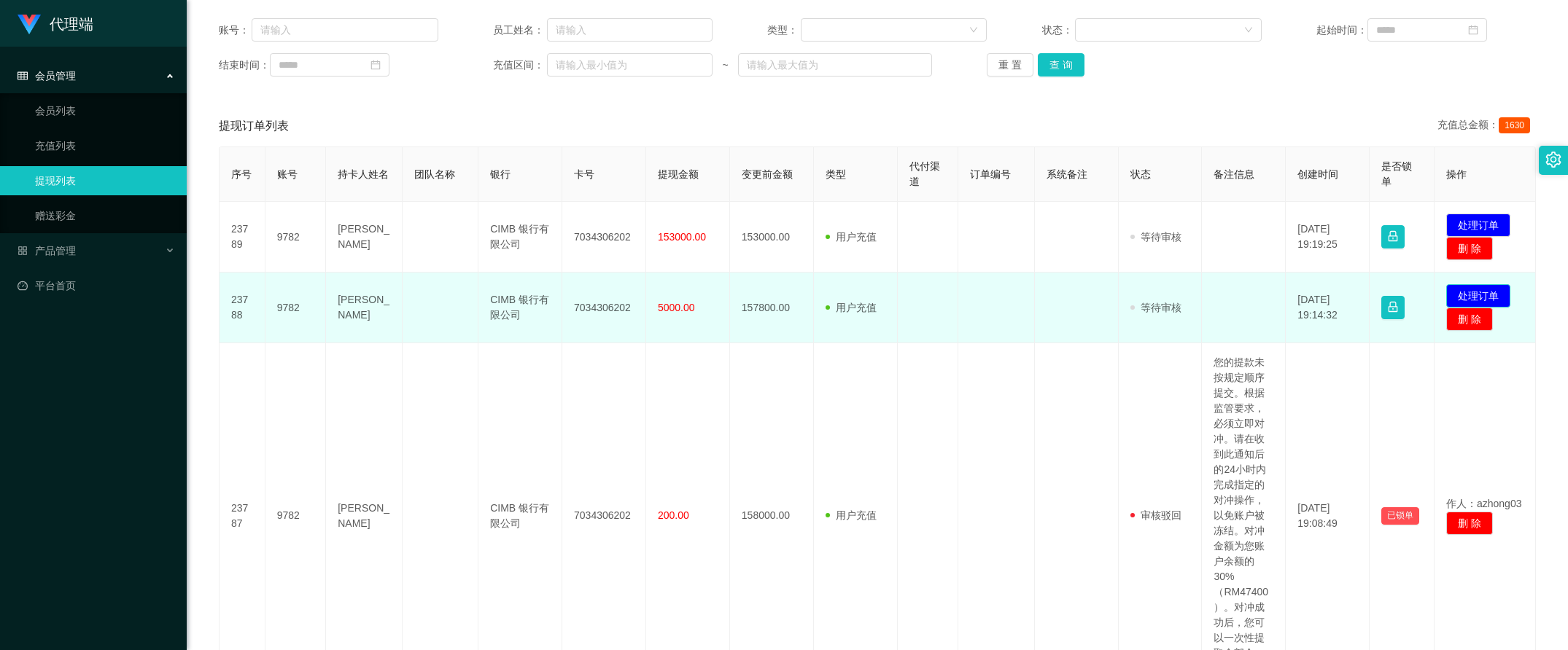
click at [1460, 293] on button "处理订单" at bounding box center [1477, 296] width 64 height 24
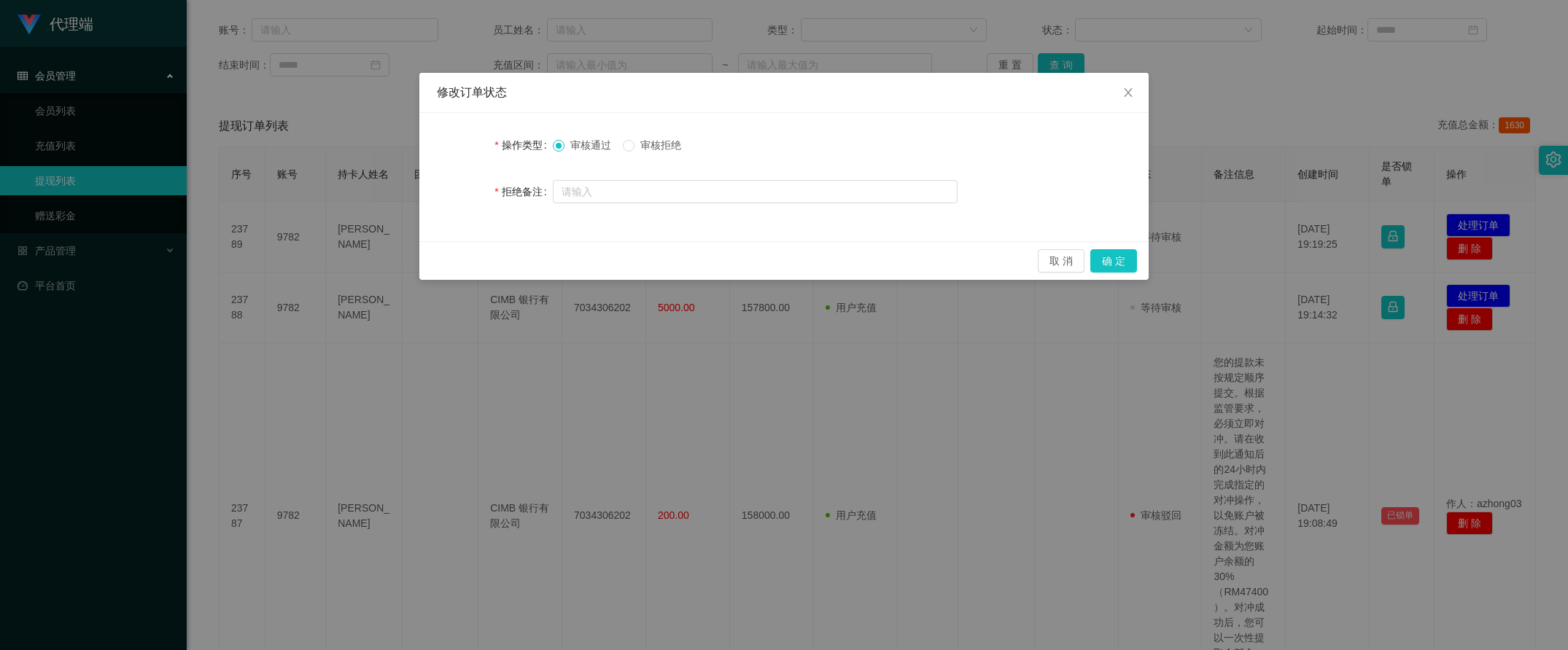
click at [647, 149] on span "审核拒绝" at bounding box center [661, 145] width 52 height 12
click at [654, 197] on input "text" at bounding box center [755, 192] width 405 height 24
paste input "您的提款未按规定顺序提交。根据监管要求，必须立即对冲。请在收到此通知后的24小时内完成指定的对冲操作，以免账户被冻结。对冲金额为您账户余额的30%（RM474…"
type input "您的提款未按规定顺序提交。根据监管要求，必须立即对冲。请在收到此通知后的24小时内完成指定的对冲操作，以免账户被冻结。对冲金额为您账户余额的30%（RM474…"
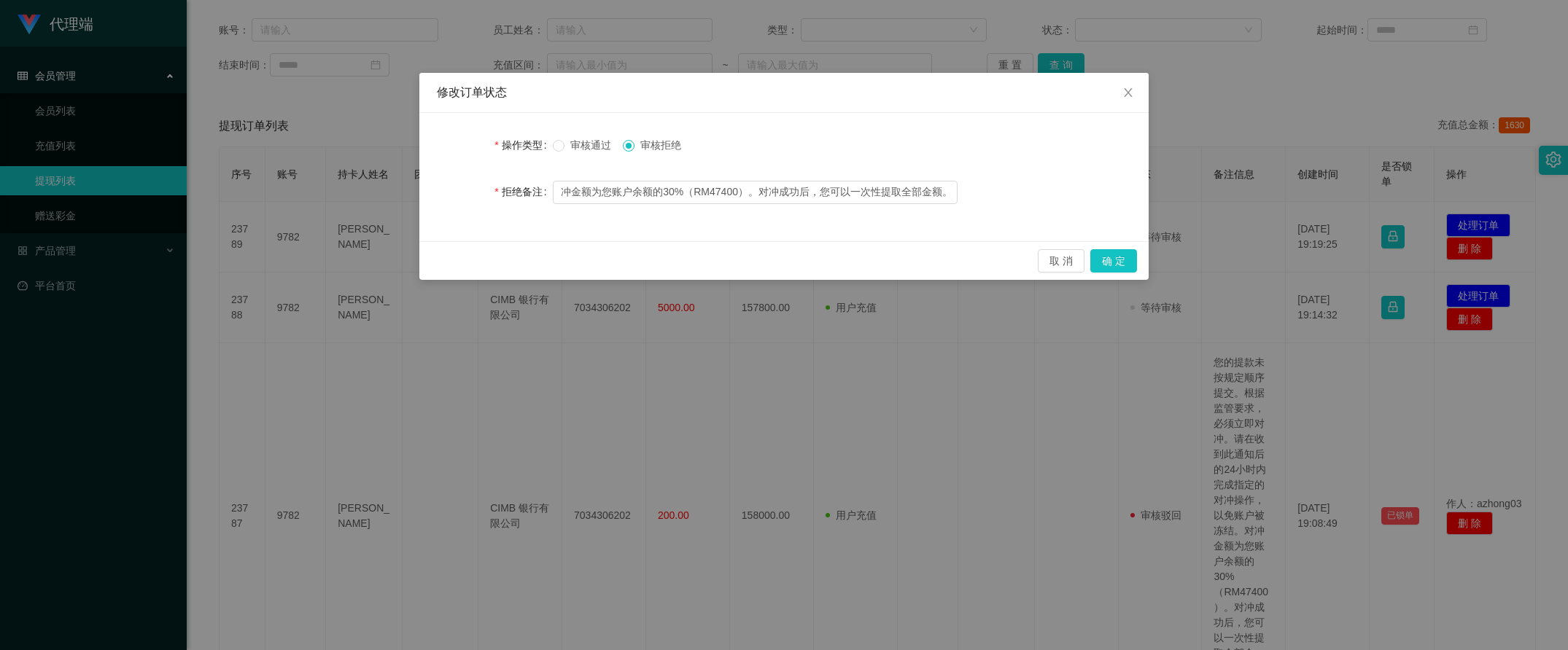
scroll to position [0, 0]
click at [1106, 260] on button "确 定" at bounding box center [1113, 261] width 47 height 24
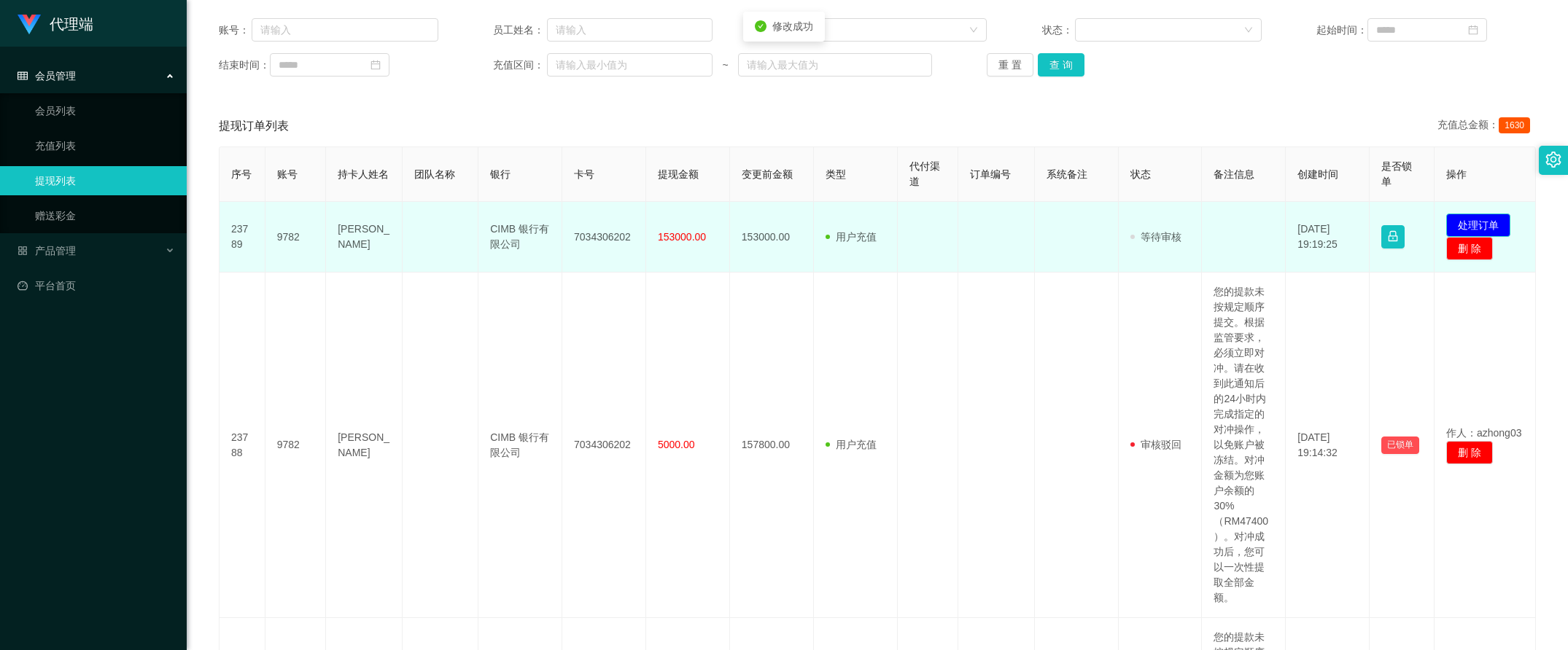
click at [1456, 215] on button "处理订单" at bounding box center [1477, 225] width 64 height 24
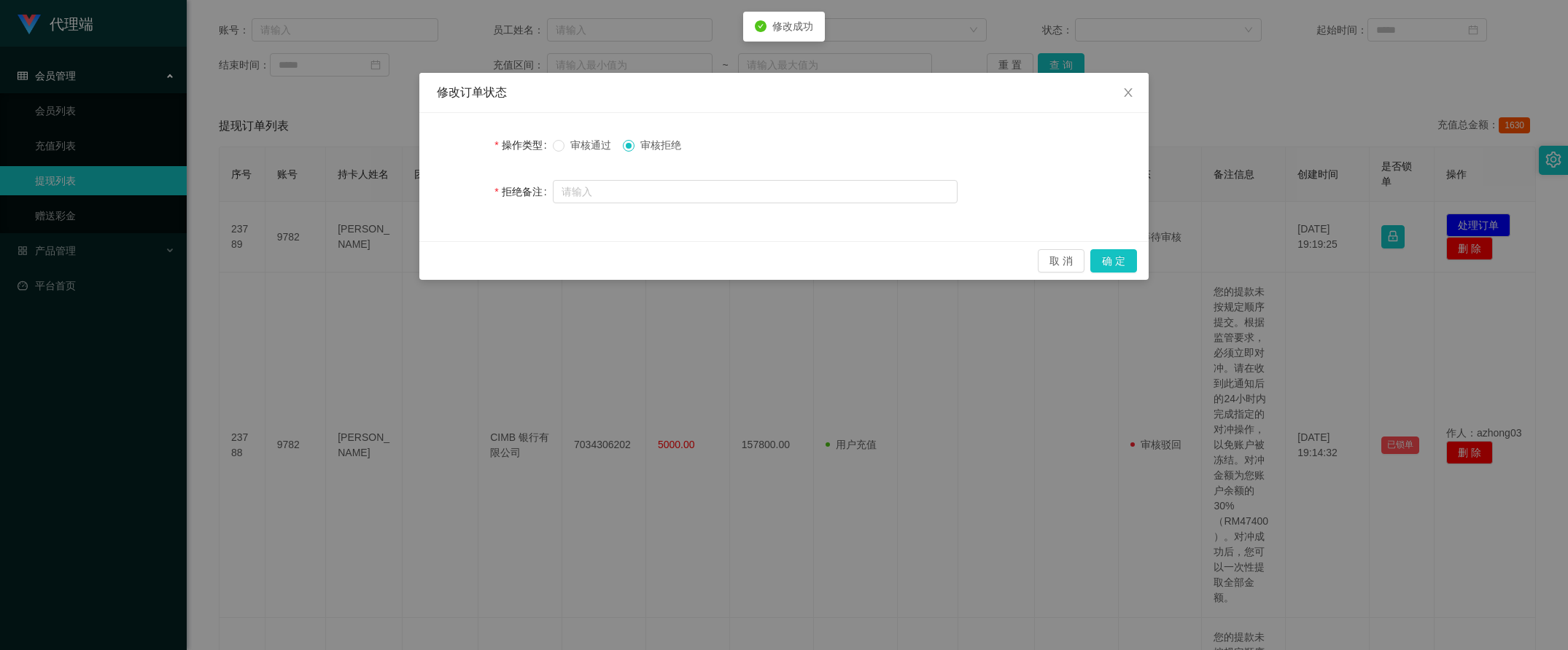
drag, startPoint x: 1004, startPoint y: 219, endPoint x: 956, endPoint y: 202, distance: 50.9
click at [1003, 216] on div "操作类型 审核通过 审核拒绝 拒绝备注" at bounding box center [783, 177] width 729 height 128
click at [897, 199] on input "text" at bounding box center [755, 192] width 405 height 24
paste input "您的提款未按规定顺序提交。根据监管要求，必须立即对冲。请在收到此通知后的24小时内完成指定的对冲操作，以免账户被冻结。对冲金额为您账户余额的30%（RM474…"
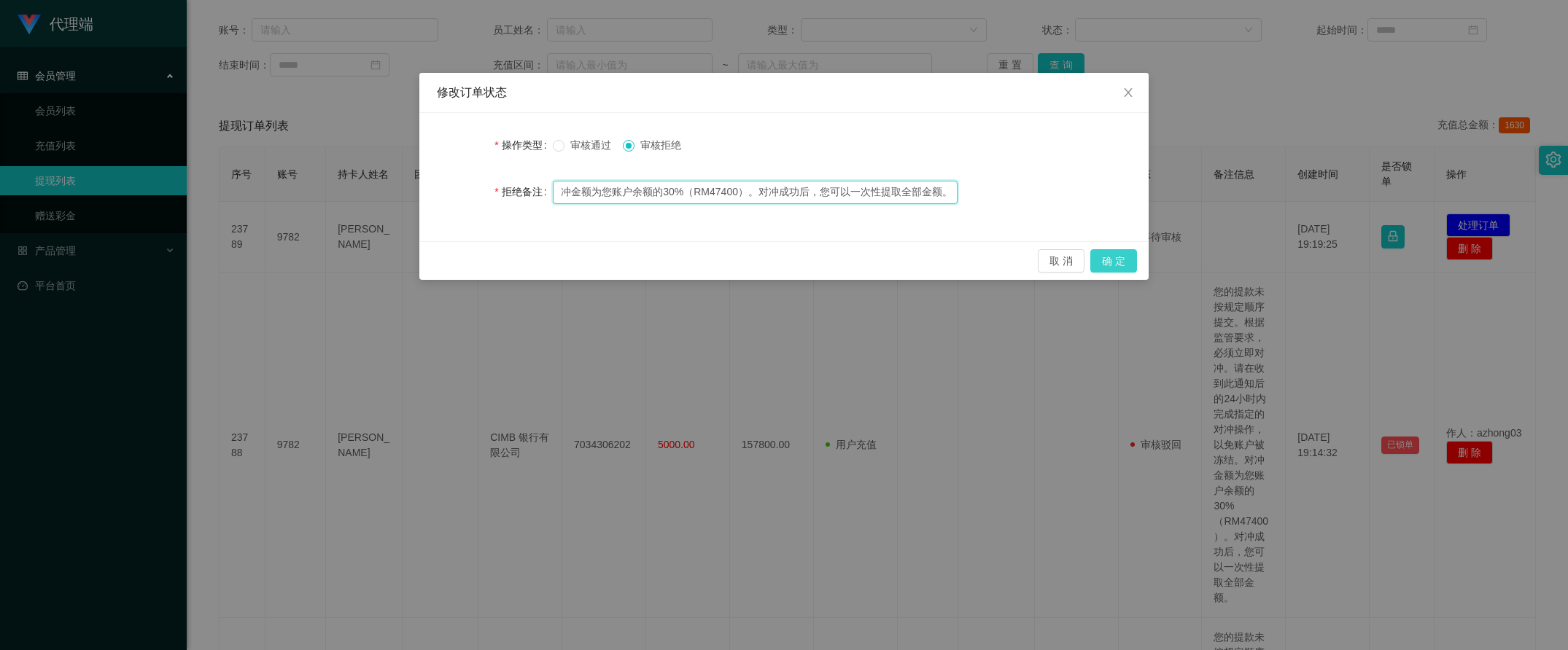
type input "您的提款未按规定顺序提交。根据监管要求，必须立即对冲。请在收到此通知后的24小时内完成指定的对冲操作，以免账户被冻结。对冲金额为您账户余额的30%（RM474…"
click at [1108, 259] on button "确 定" at bounding box center [1113, 261] width 47 height 24
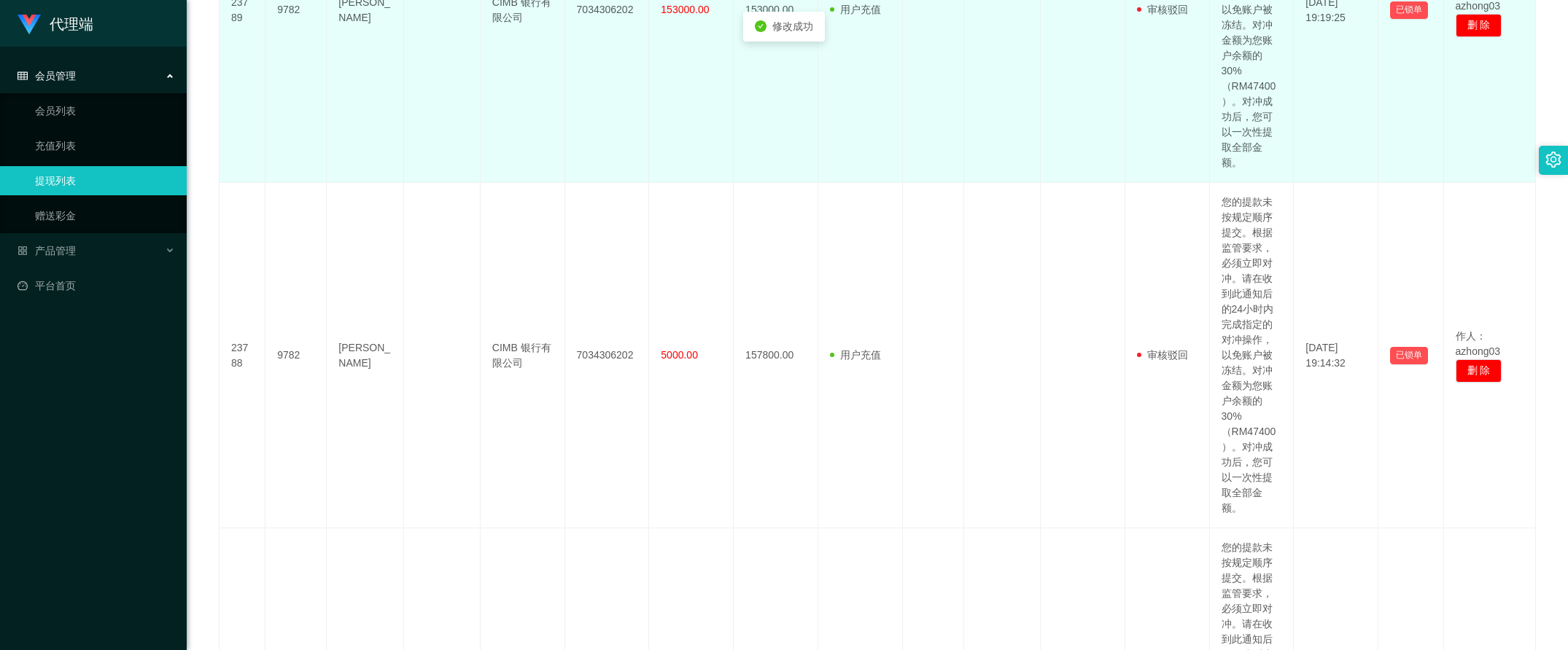
scroll to position [729, 0]
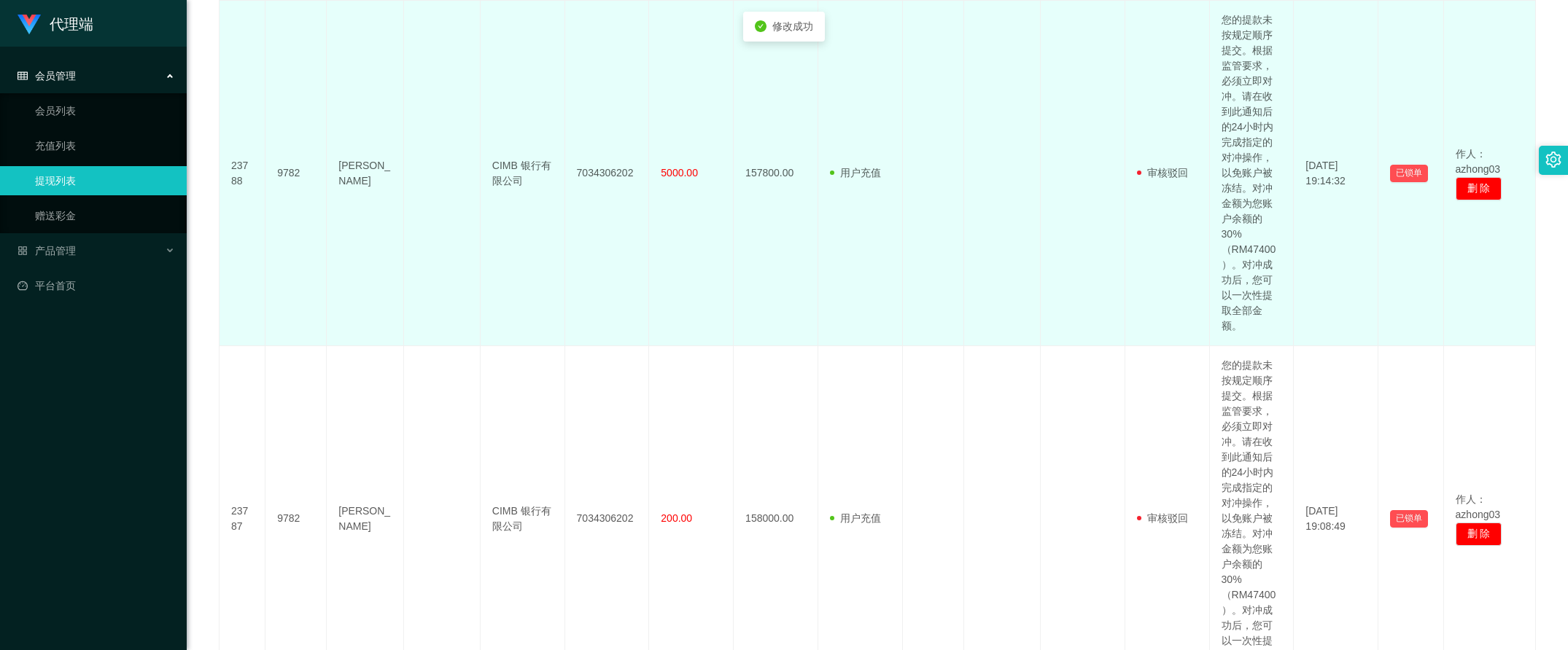
click at [1055, 287] on td at bounding box center [1083, 173] width 85 height 345
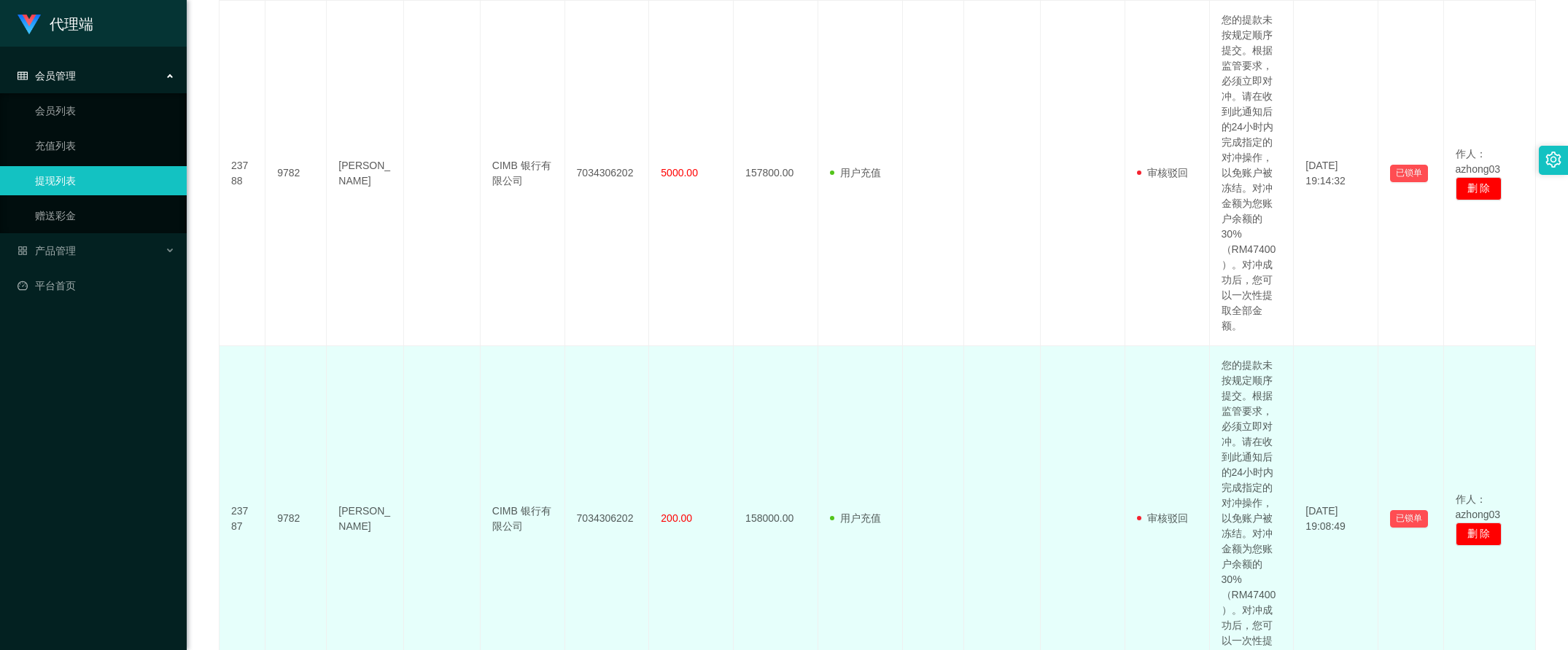
click at [833, 377] on td "用户充值 人工扣款" at bounding box center [860, 518] width 85 height 345
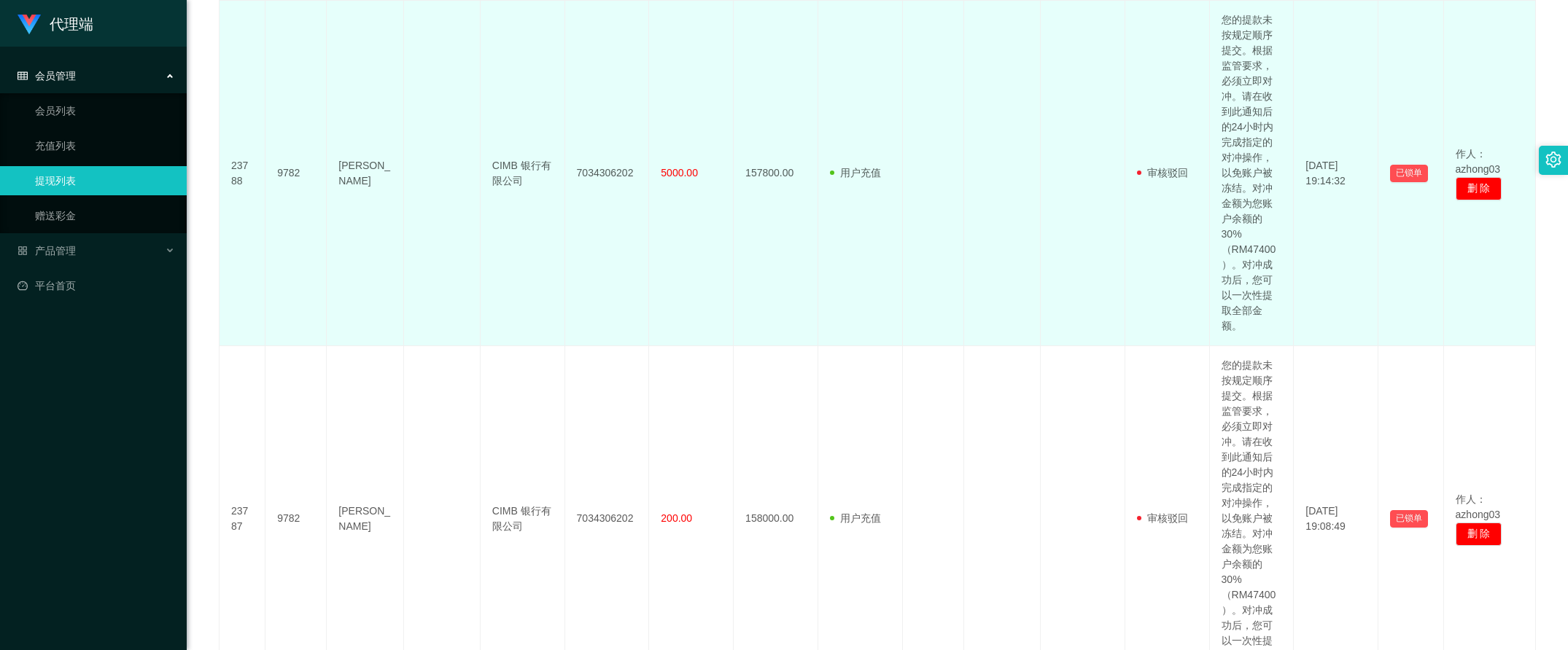
click at [337, 332] on td "[PERSON_NAME]" at bounding box center [364, 173] width 77 height 345
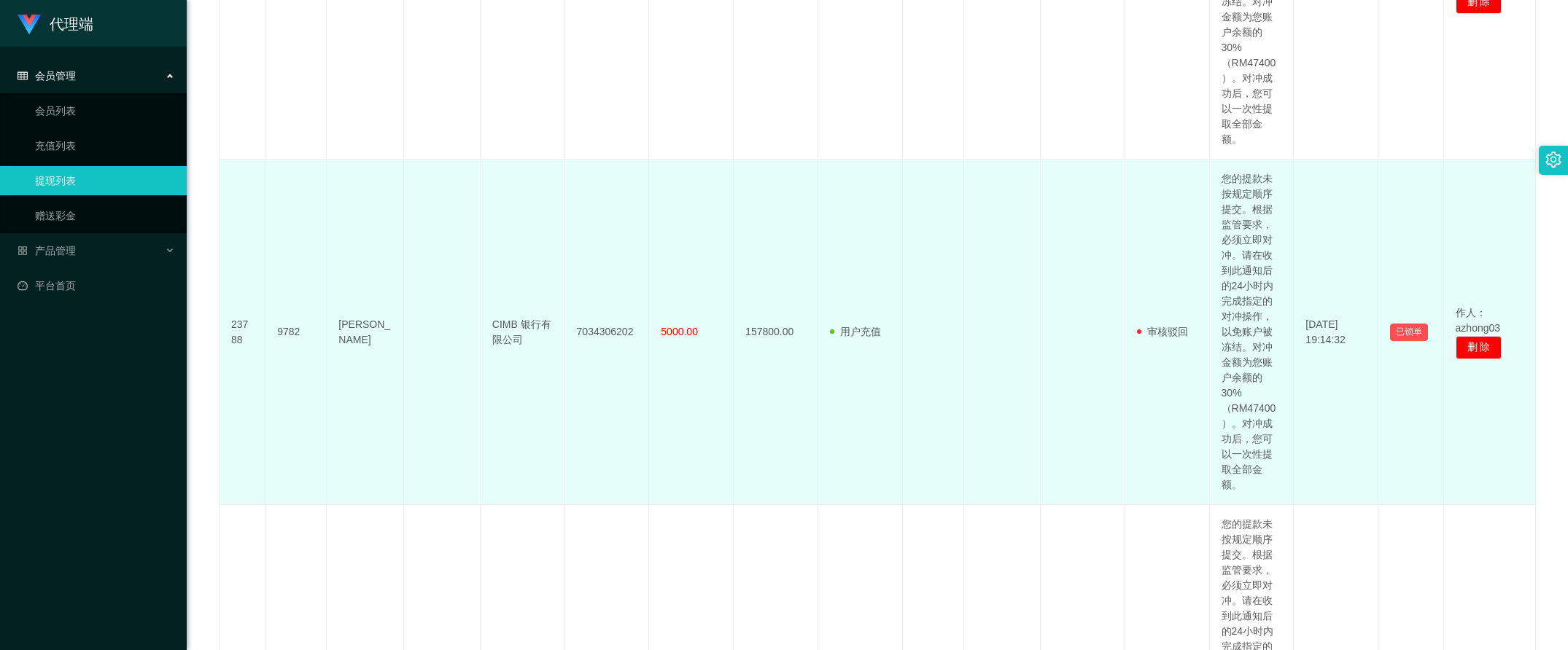
scroll to position [547, 0]
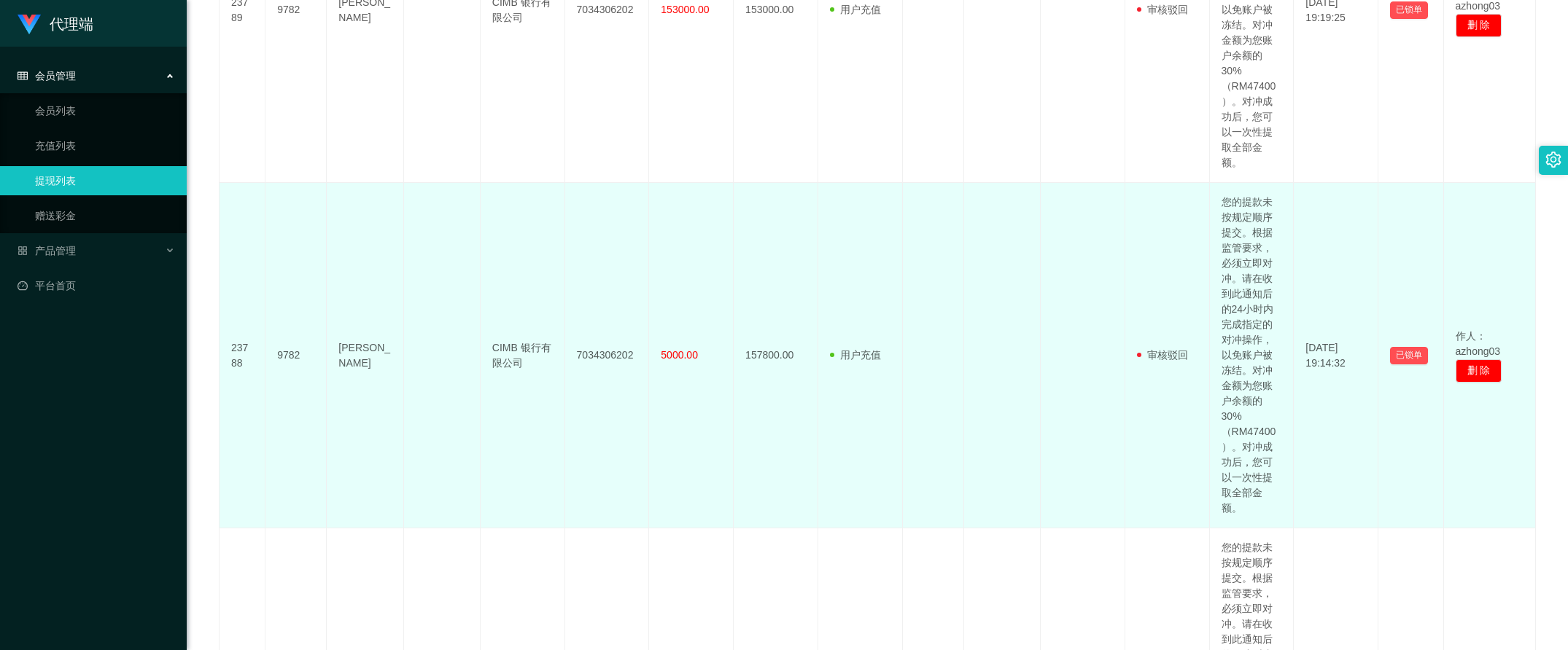
click at [296, 353] on td "9782" at bounding box center [296, 355] width 61 height 345
copy td "9782"
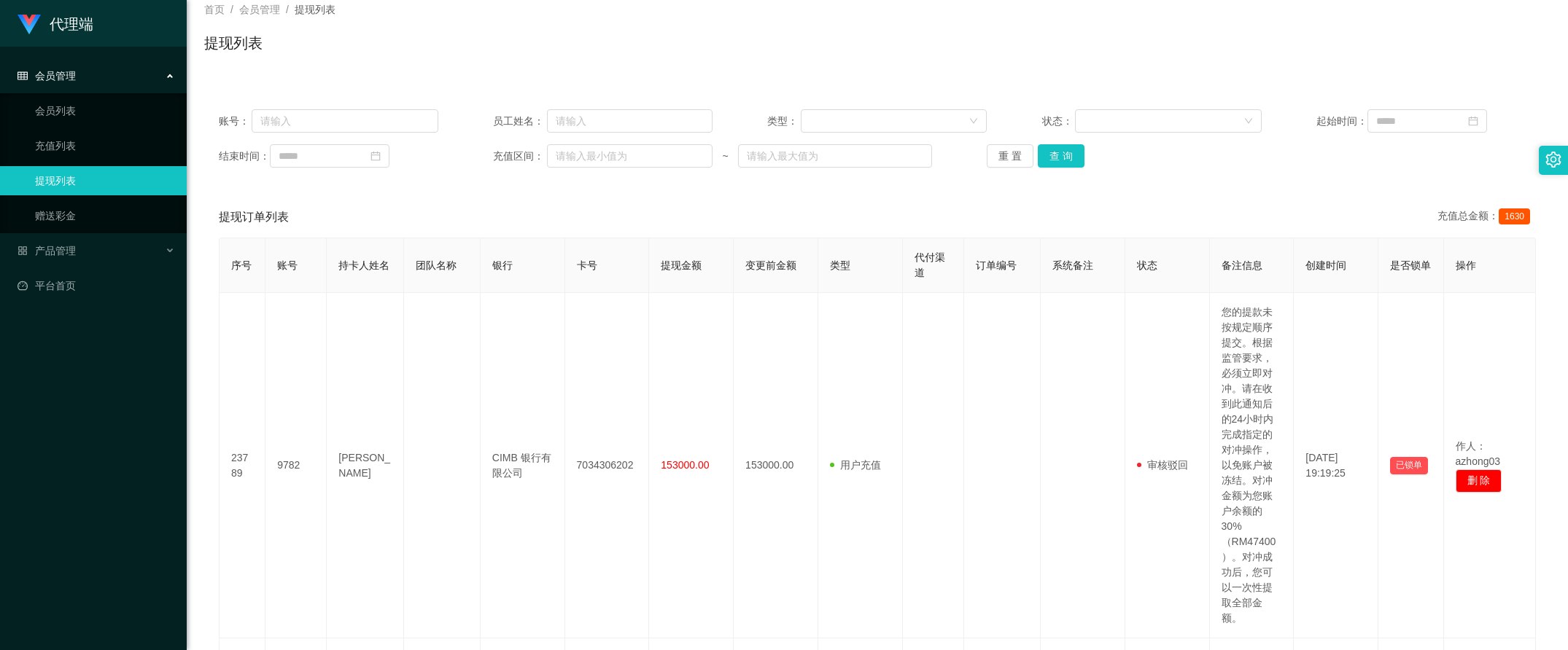
scroll to position [0, 0]
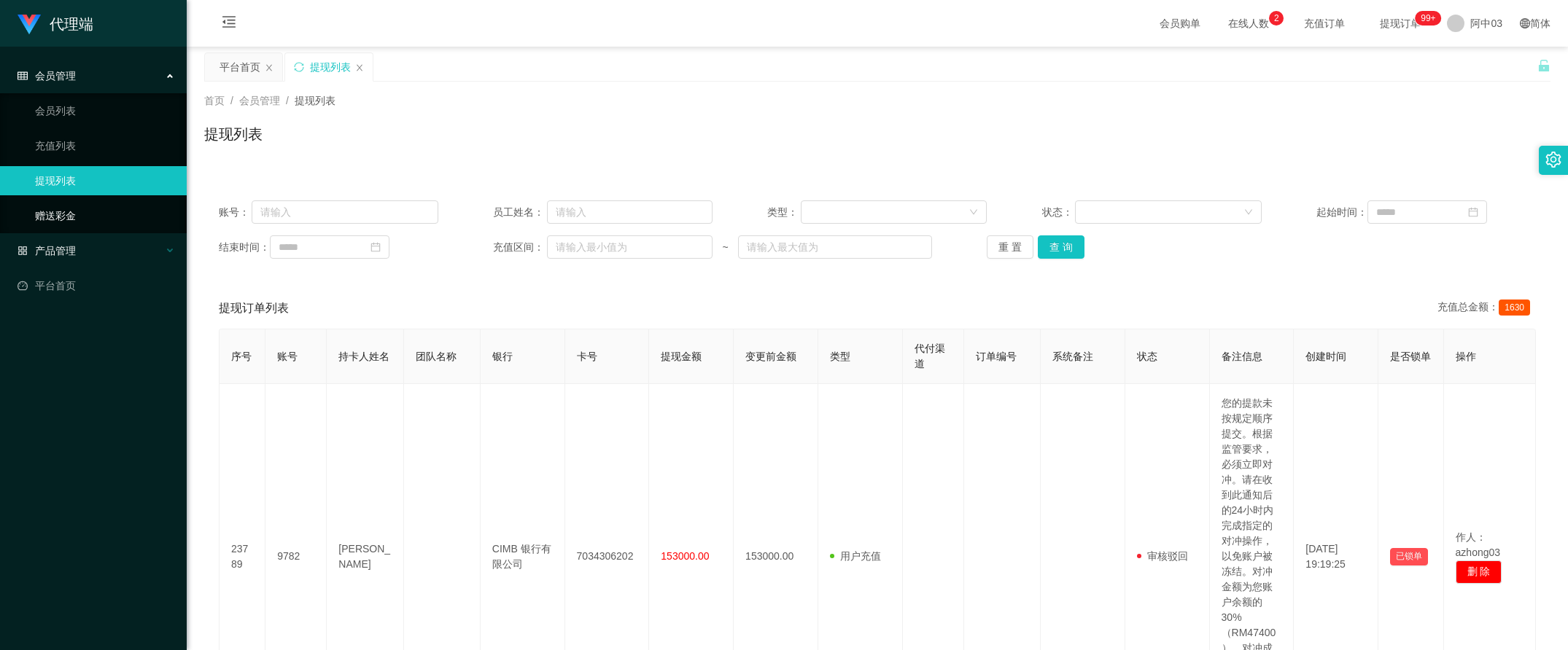
click at [70, 245] on font "产品管理" at bounding box center [55, 250] width 41 height 12
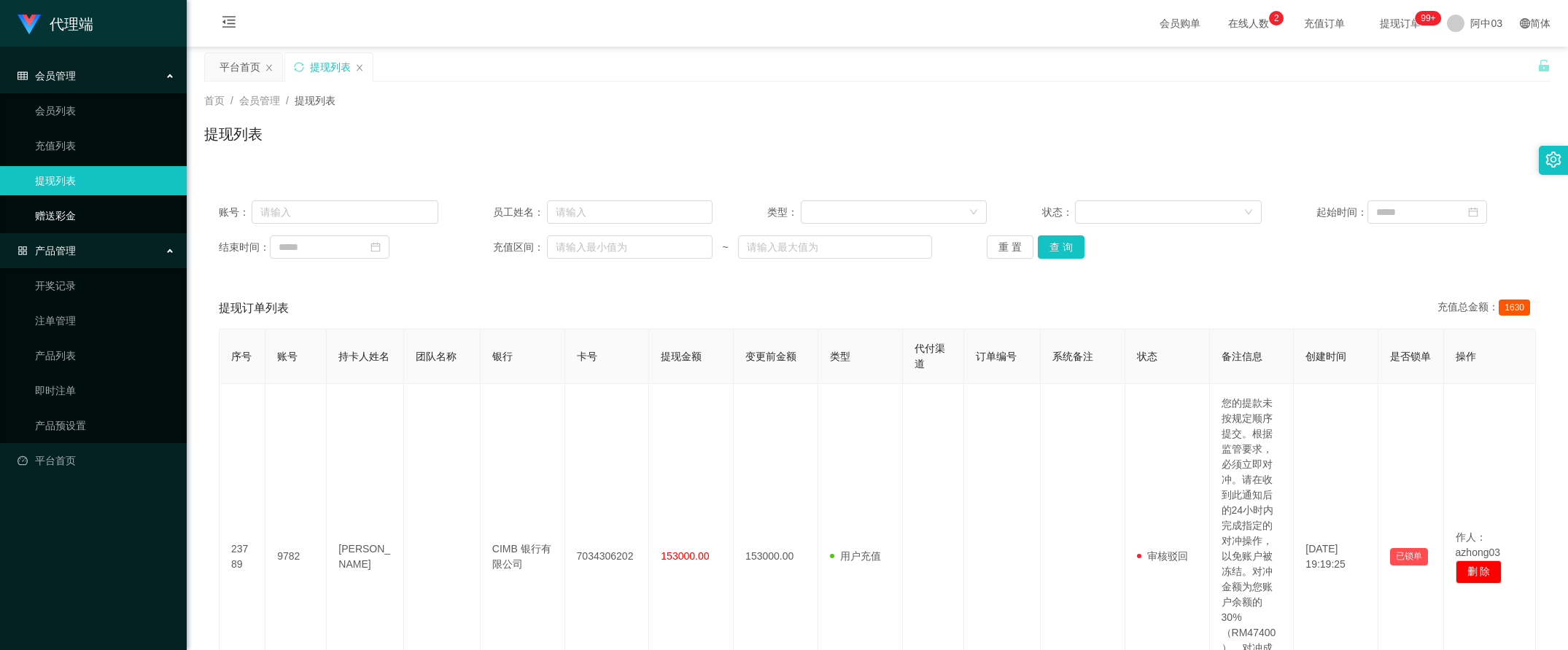
click at [88, 216] on link "赠送彩金" at bounding box center [104, 216] width 140 height 29
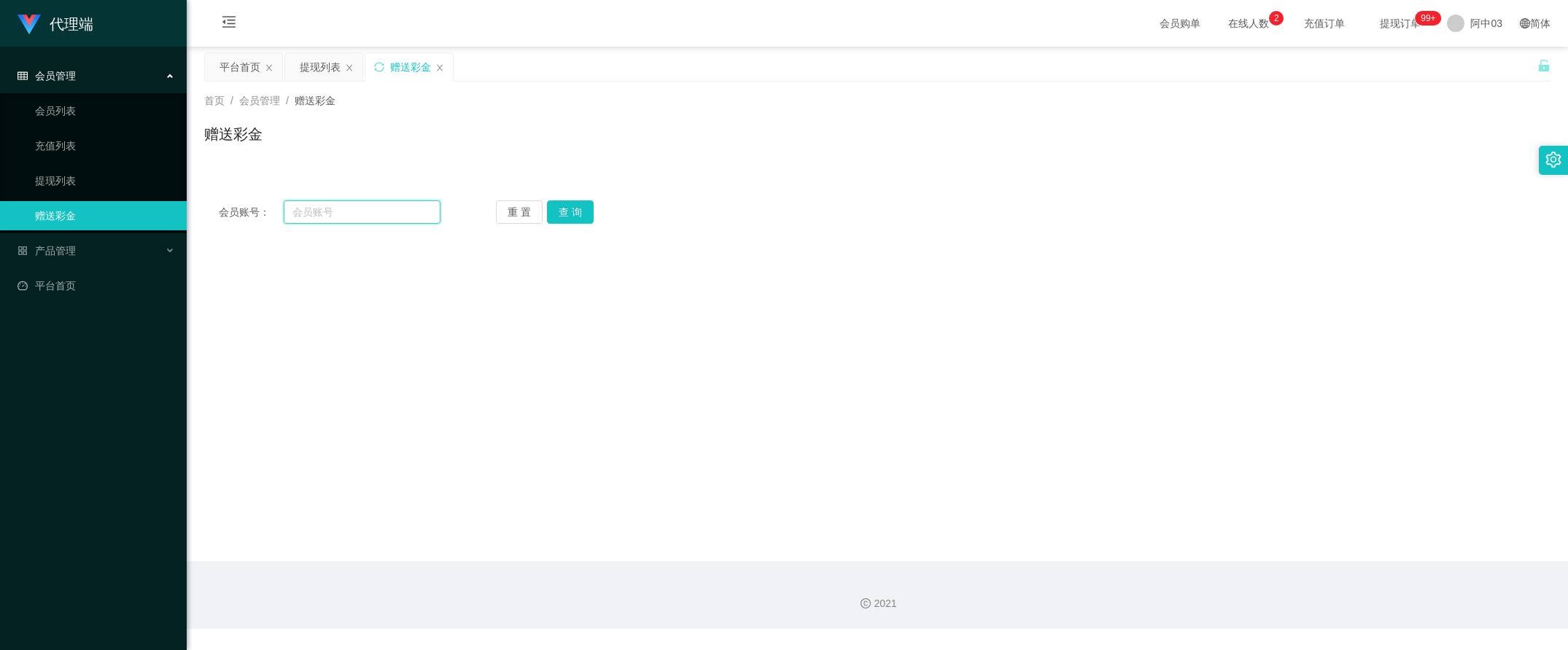
click at [307, 210] on input "text" at bounding box center [362, 212] width 157 height 24
paste input "9782"
type input "9782"
click at [548, 209] on button "查 询" at bounding box center [570, 212] width 47 height 24
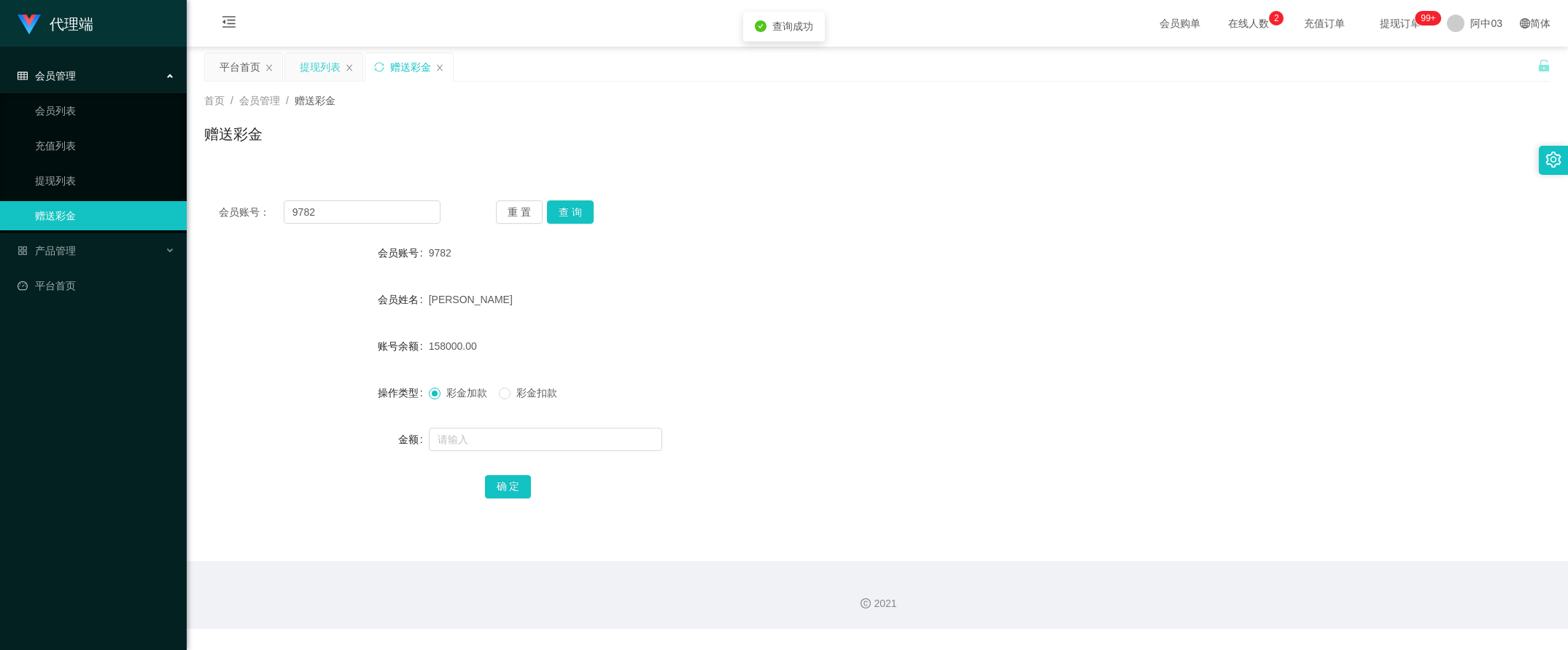
click at [330, 66] on div "提现列表" at bounding box center [320, 66] width 41 height 28
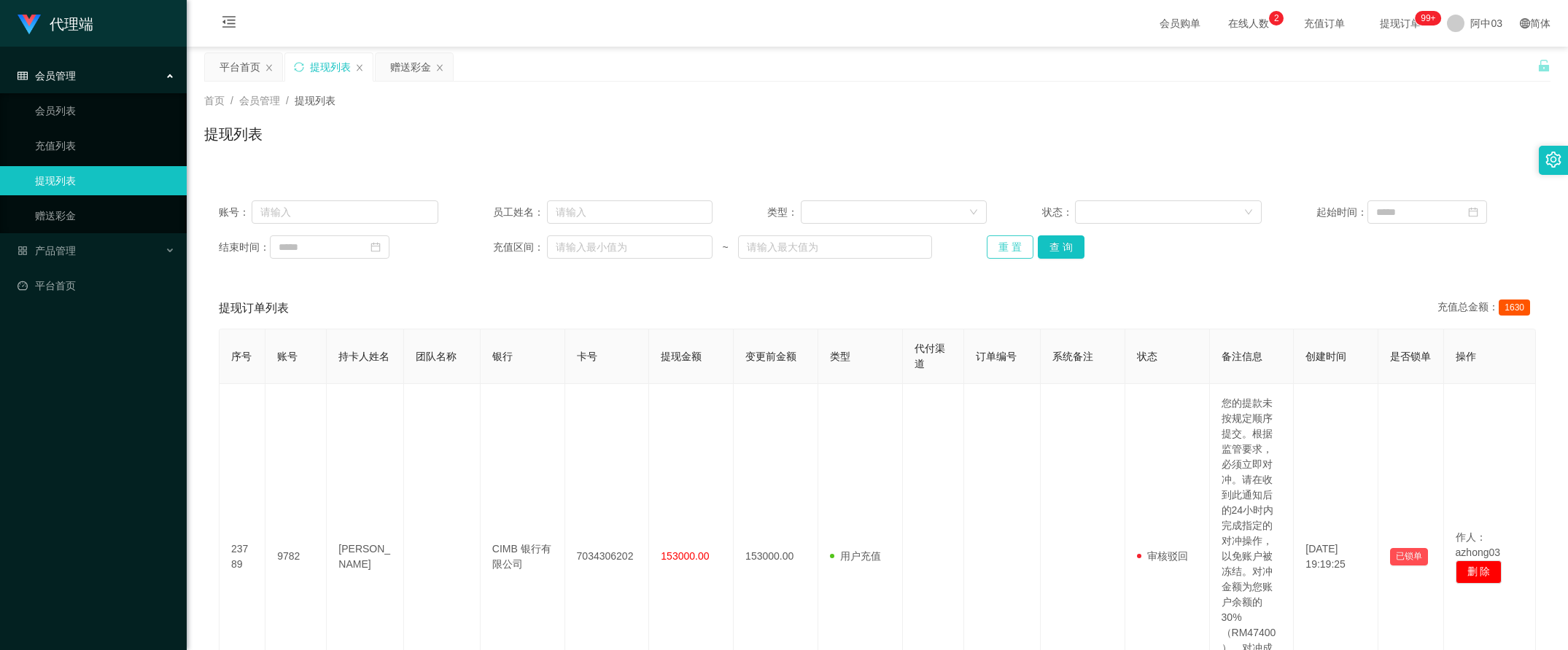
click at [1001, 244] on button "重 置" at bounding box center [1009, 247] width 47 height 24
click at [1205, 299] on div "提现订单列表 充值总金额： 1630" at bounding box center [877, 308] width 1317 height 41
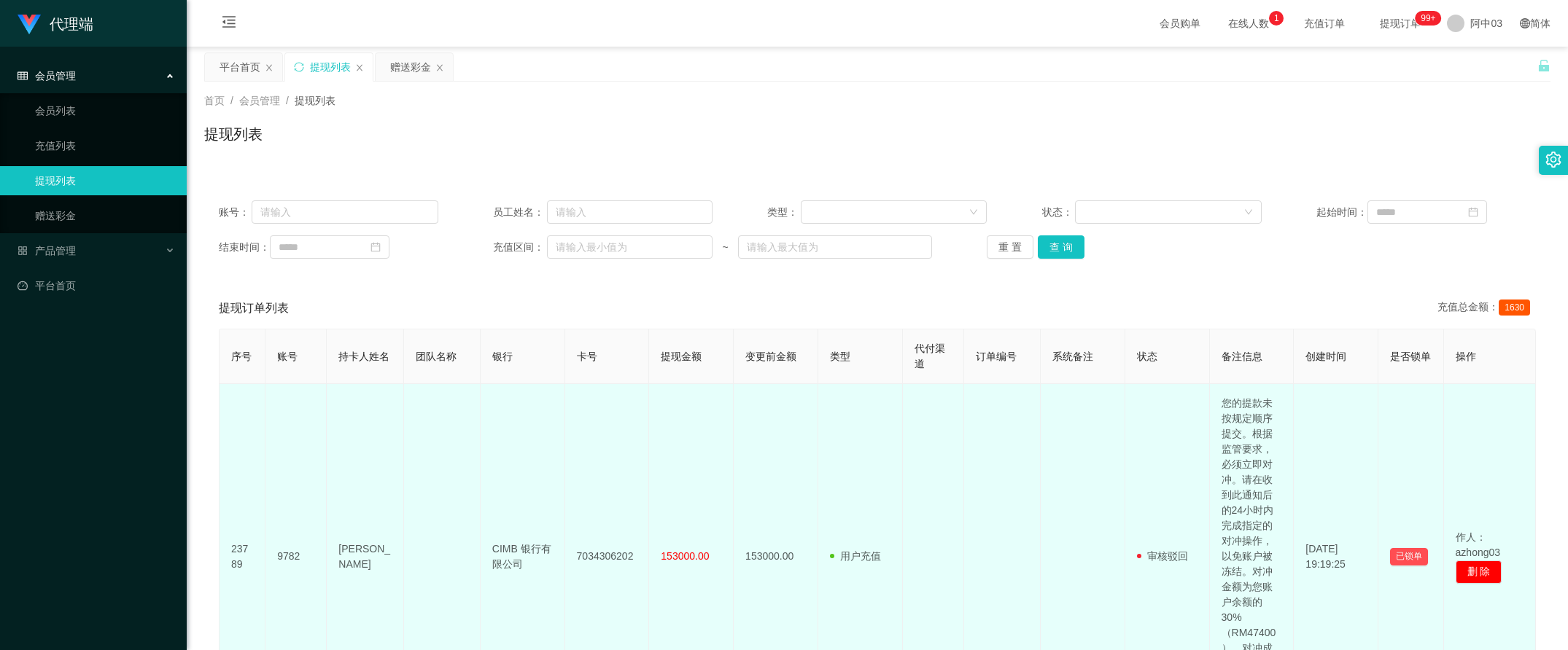
click at [296, 550] on td "9782" at bounding box center [296, 556] width 61 height 345
click at [289, 552] on td "9782" at bounding box center [296, 556] width 61 height 345
copy td "9782"
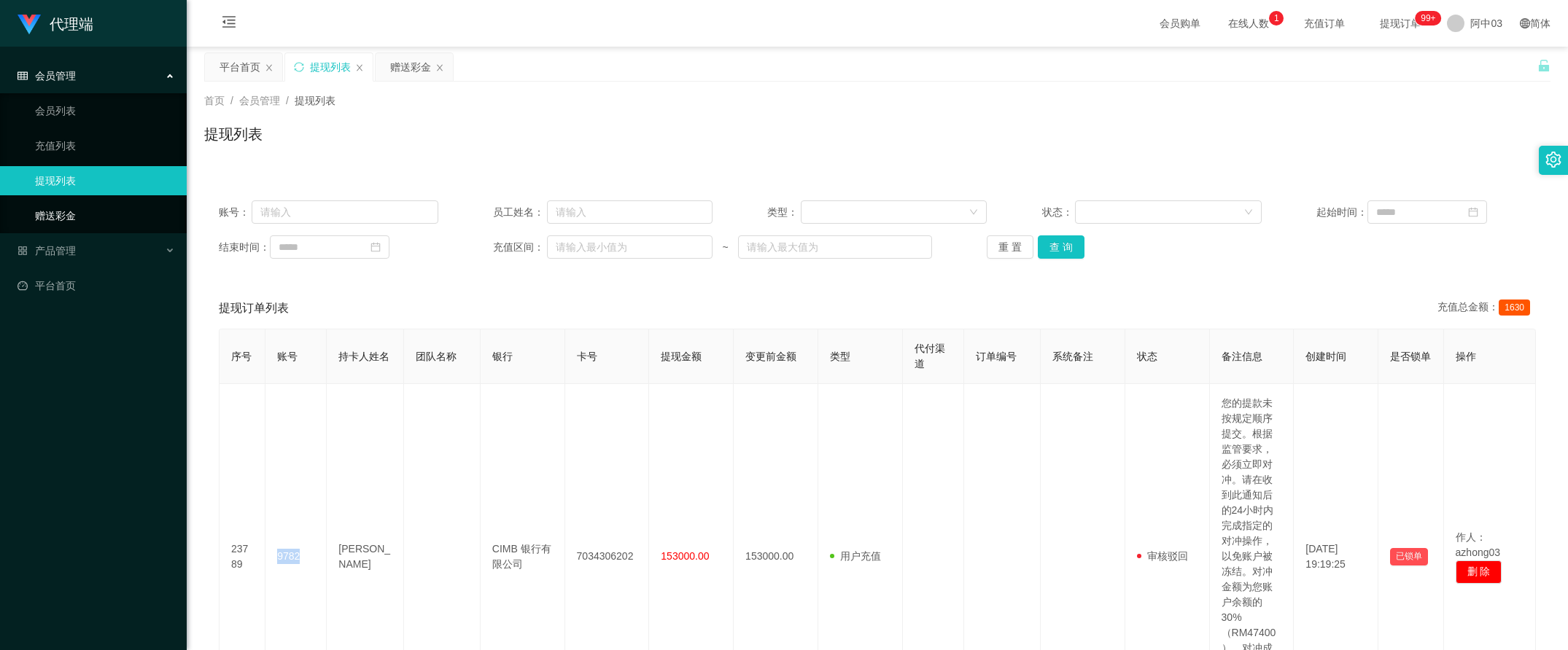
click at [82, 220] on link "赠送彩金" at bounding box center [104, 216] width 140 height 29
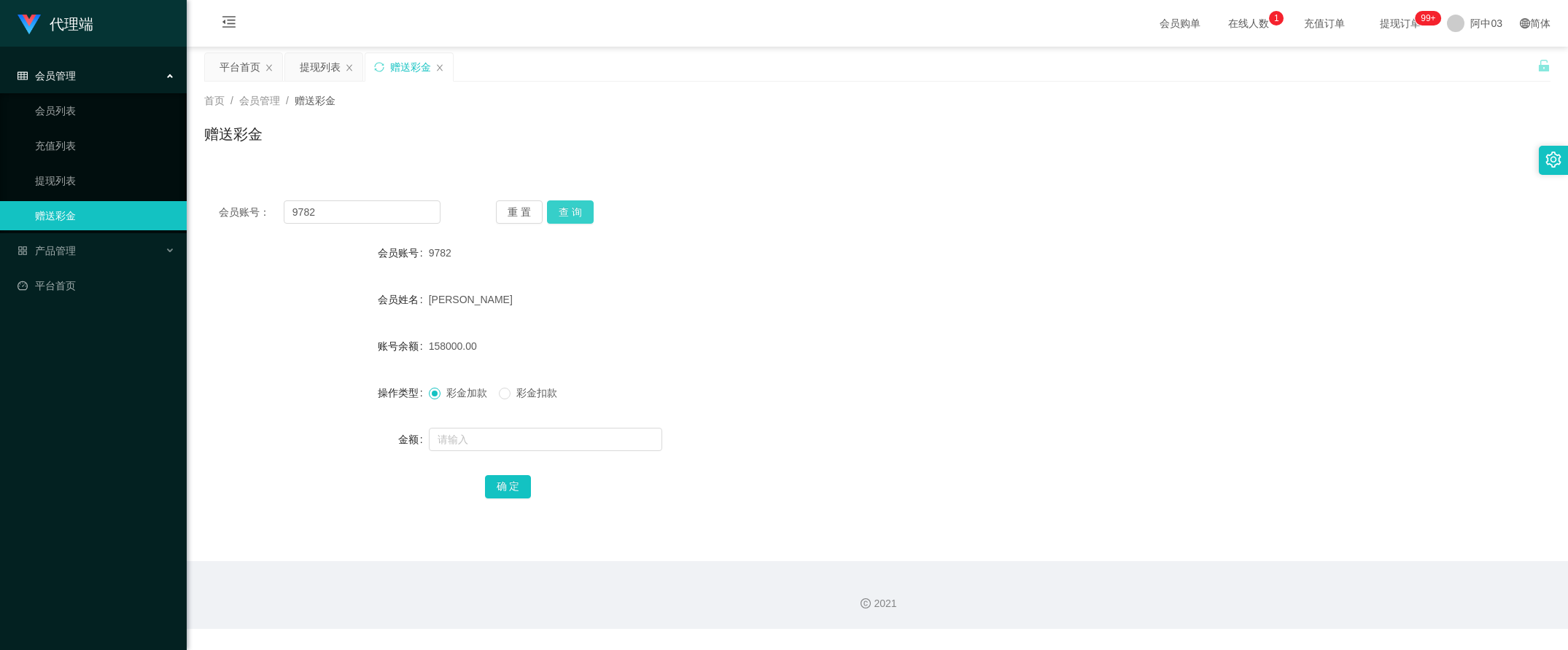
click at [564, 213] on button "查 询" at bounding box center [570, 212] width 47 height 24
click at [564, 213] on div "重 置 查 询" at bounding box center [606, 212] width 221 height 24
click at [810, 162] on div "首页 / 会员管理 / 赠送彩金 / 赠送彩金" at bounding box center [876, 125] width 1381 height 87
